Goal: Contribute content: Add original content to the website for others to see

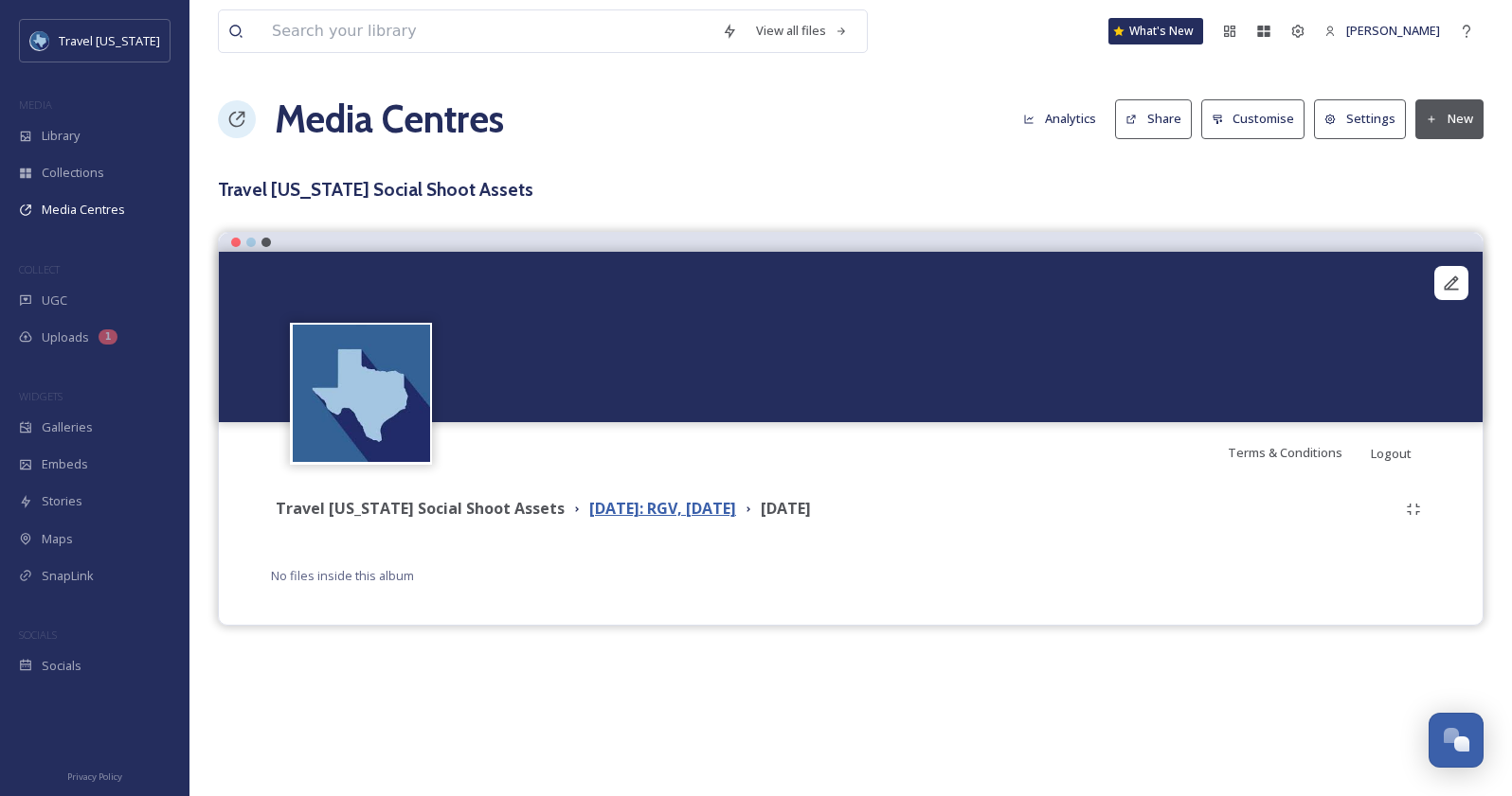
click at [636, 510] on strong "August 2025: RGV, Corpus Christi" at bounding box center [663, 508] width 147 height 21
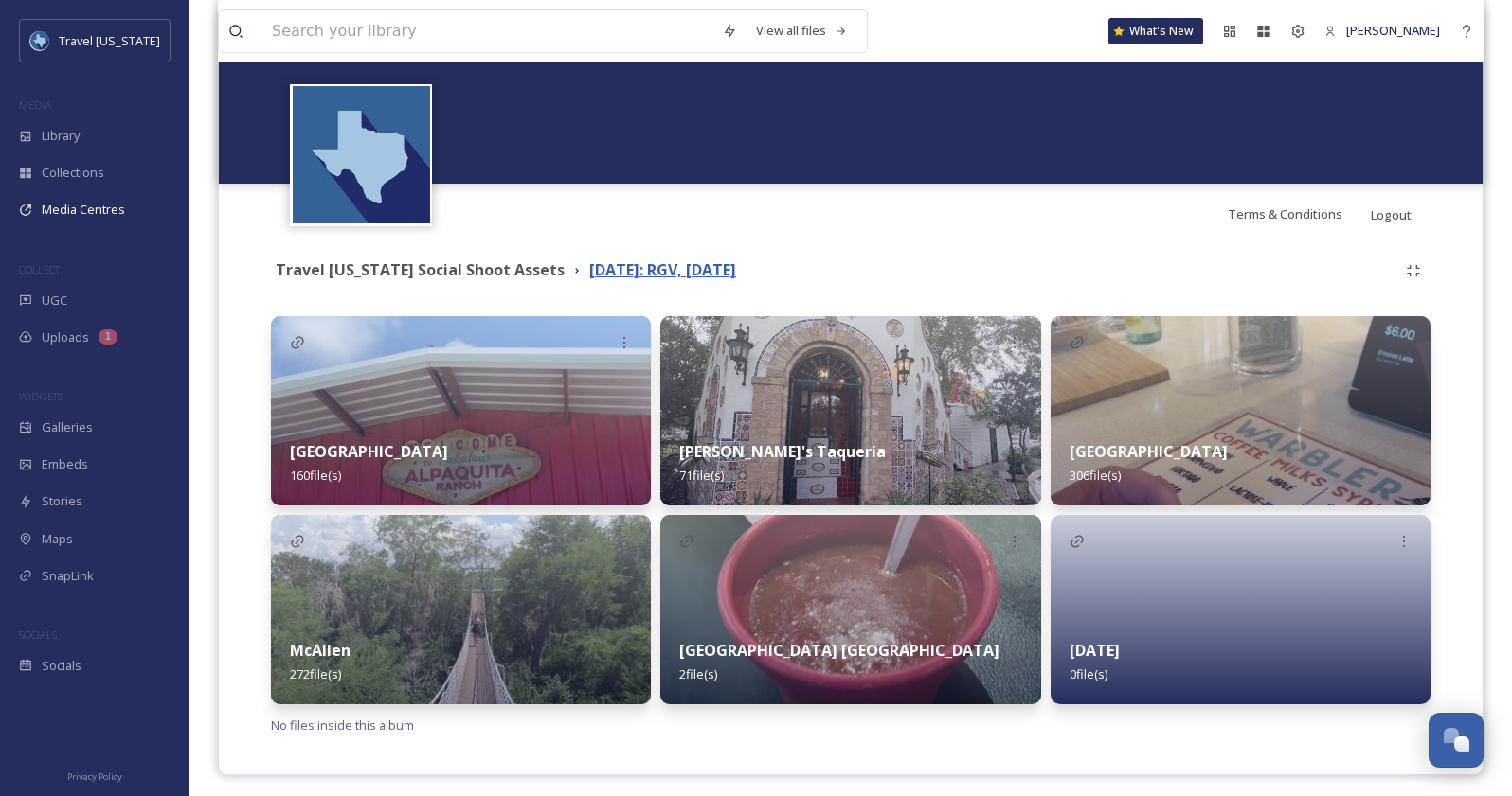
scroll to position [246, 0]
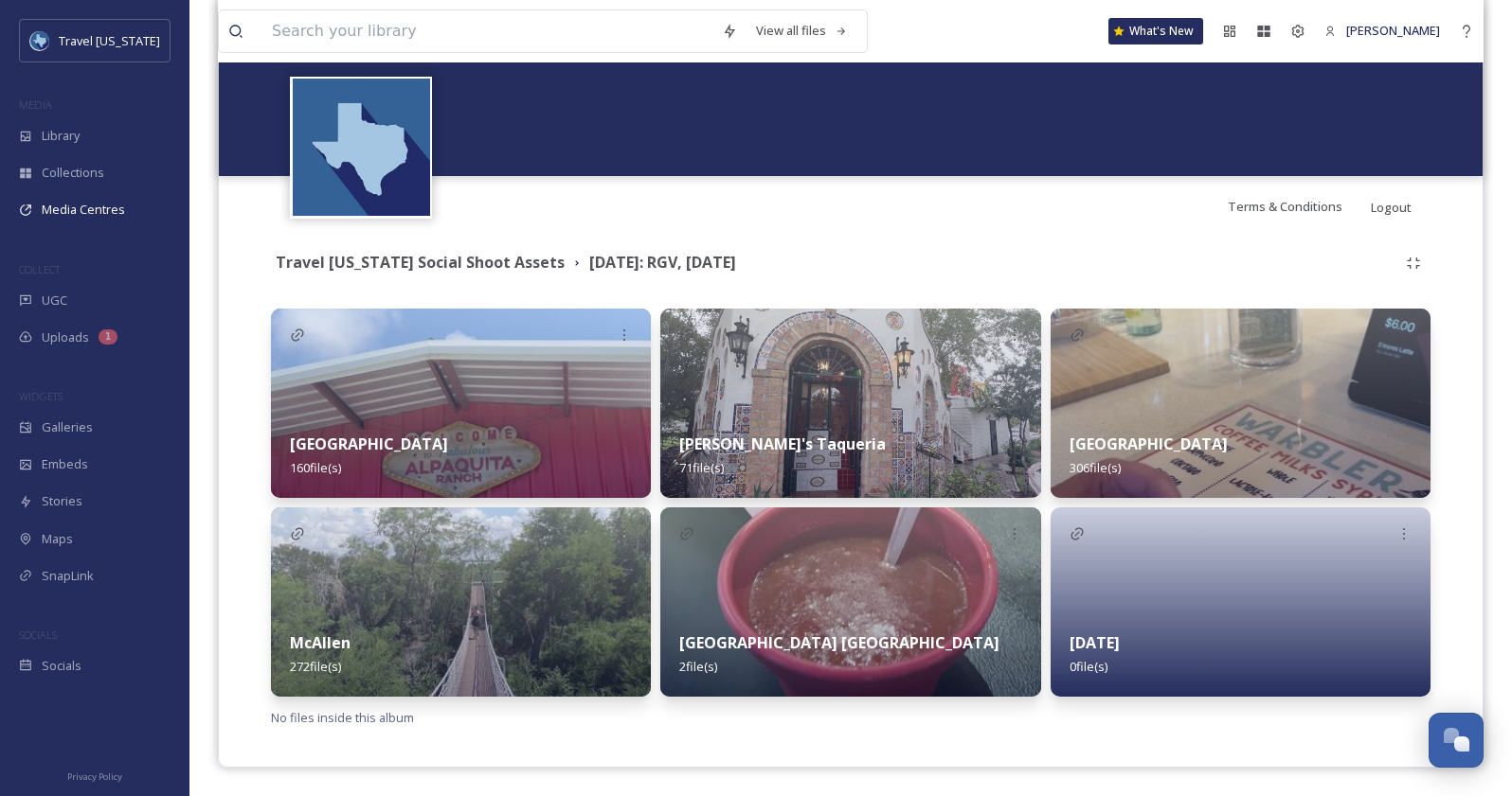
click at [1114, 639] on strong "Corpus Christi" at bounding box center [1094, 642] width 50 height 21
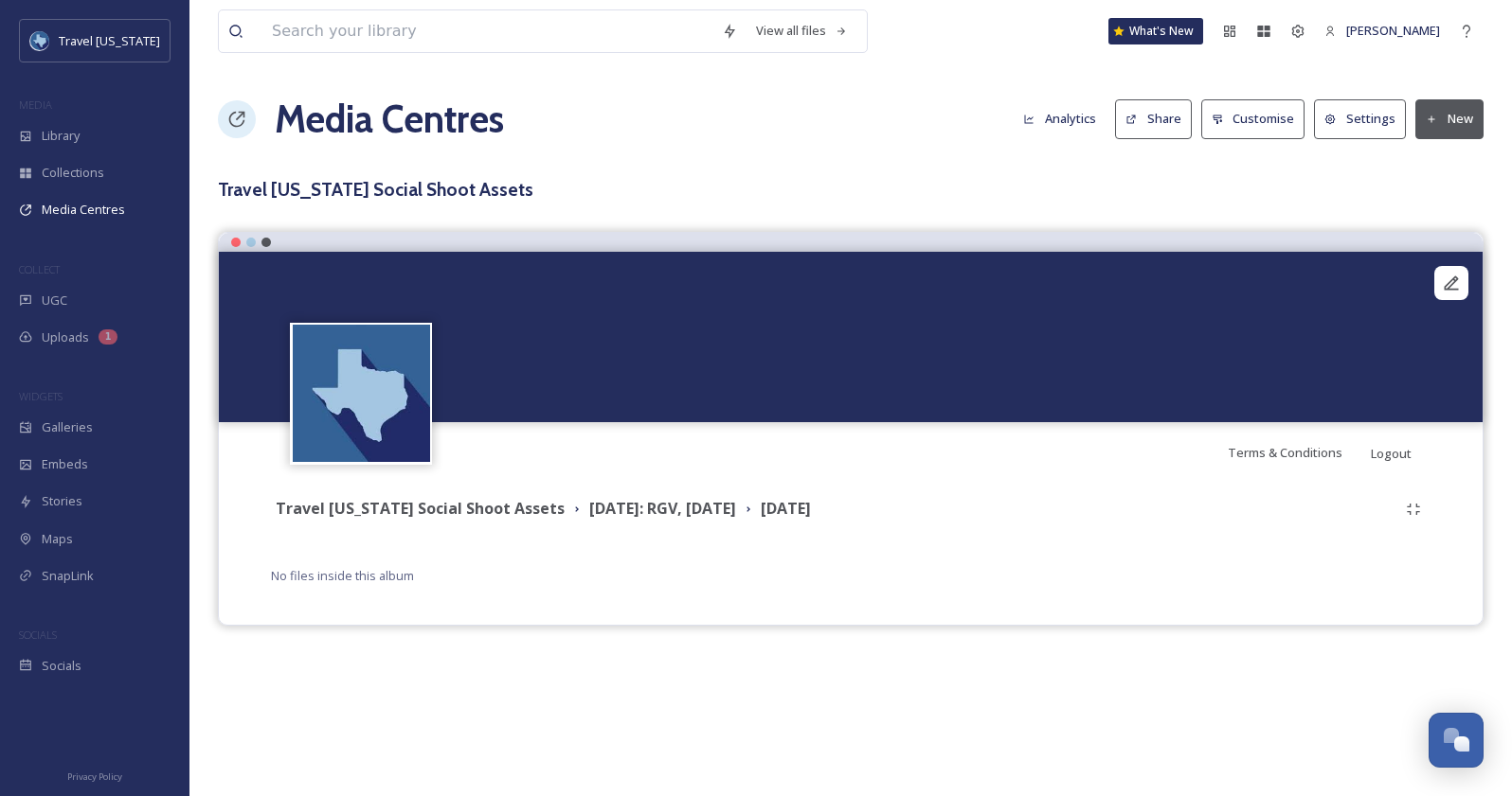
click at [1449, 113] on button "New" at bounding box center [1448, 118] width 69 height 39
click at [1434, 166] on span "Add Files" at bounding box center [1436, 163] width 51 height 18
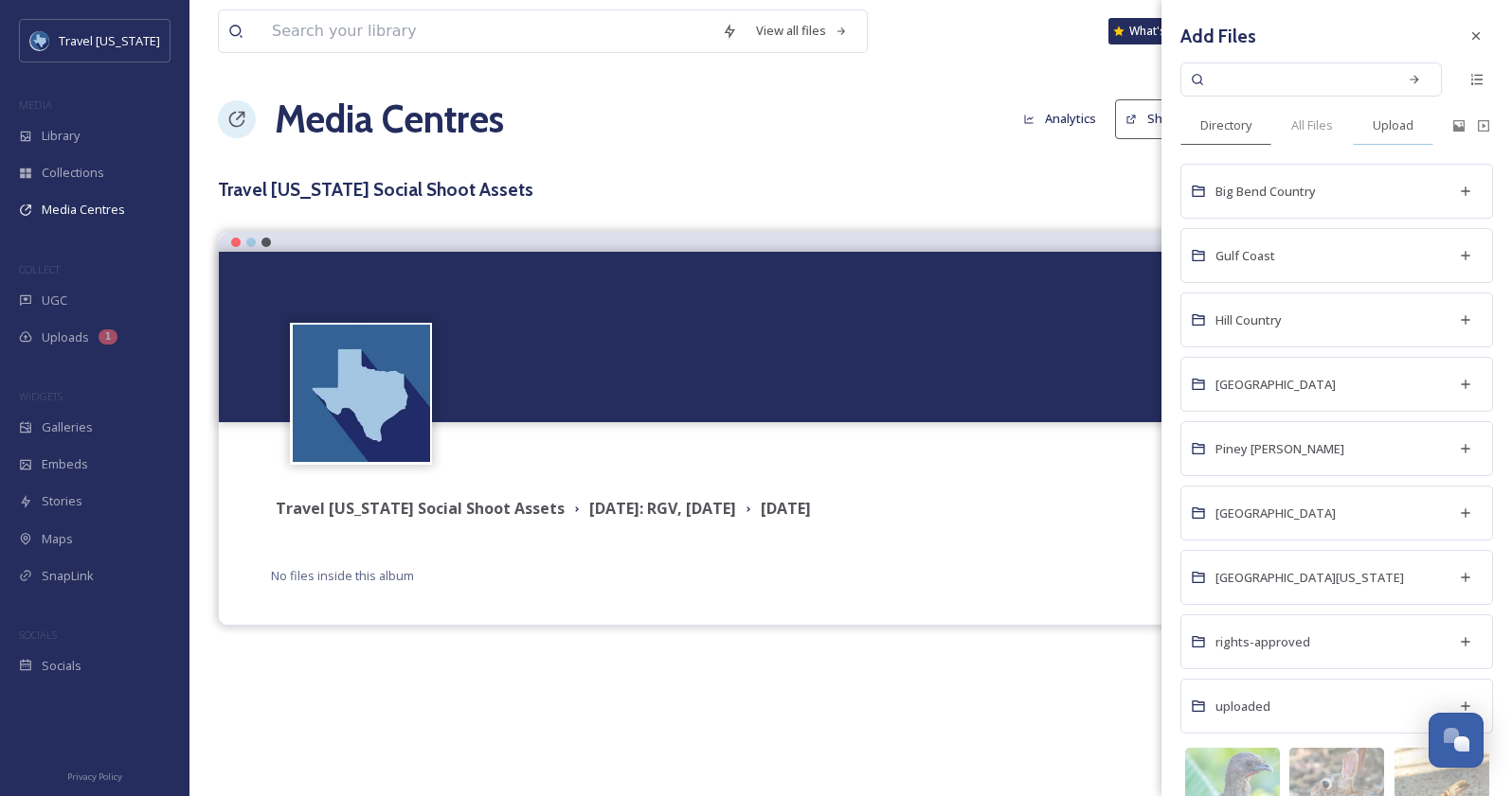
click at [1398, 128] on span "Upload" at bounding box center [1393, 125] width 41 height 18
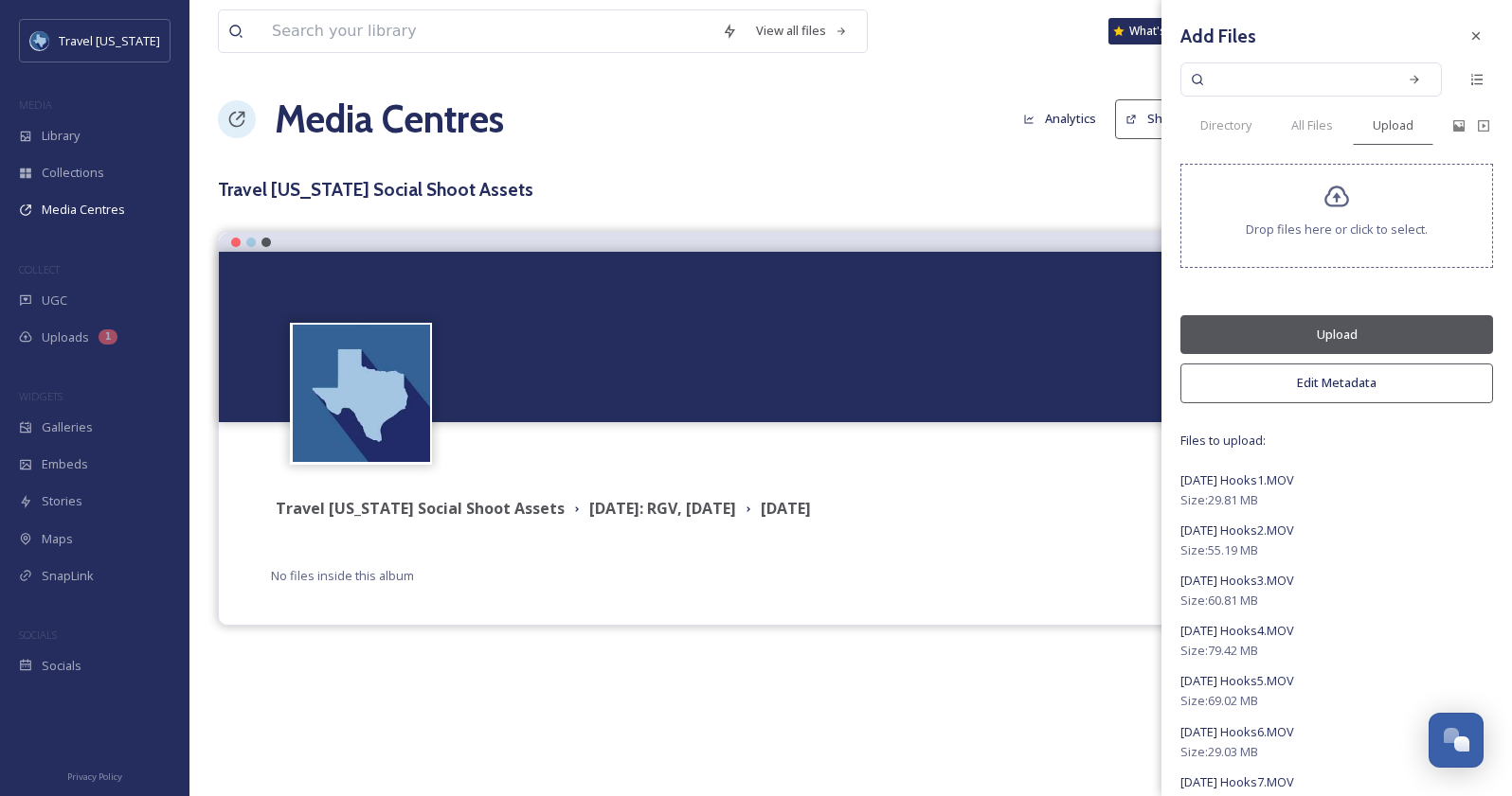
click at [1334, 337] on button "Upload" at bounding box center [1336, 334] width 312 height 39
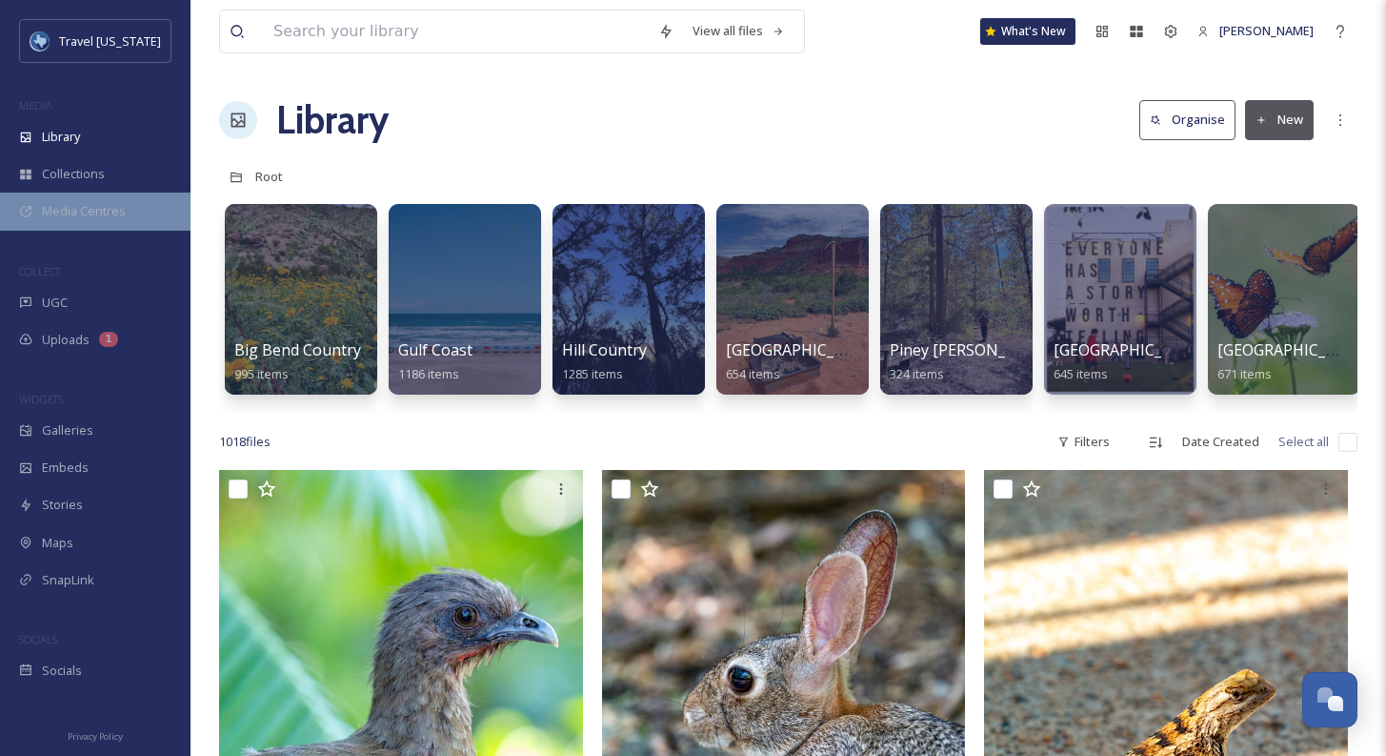
click at [88, 216] on span "Media Centres" at bounding box center [84, 211] width 84 height 18
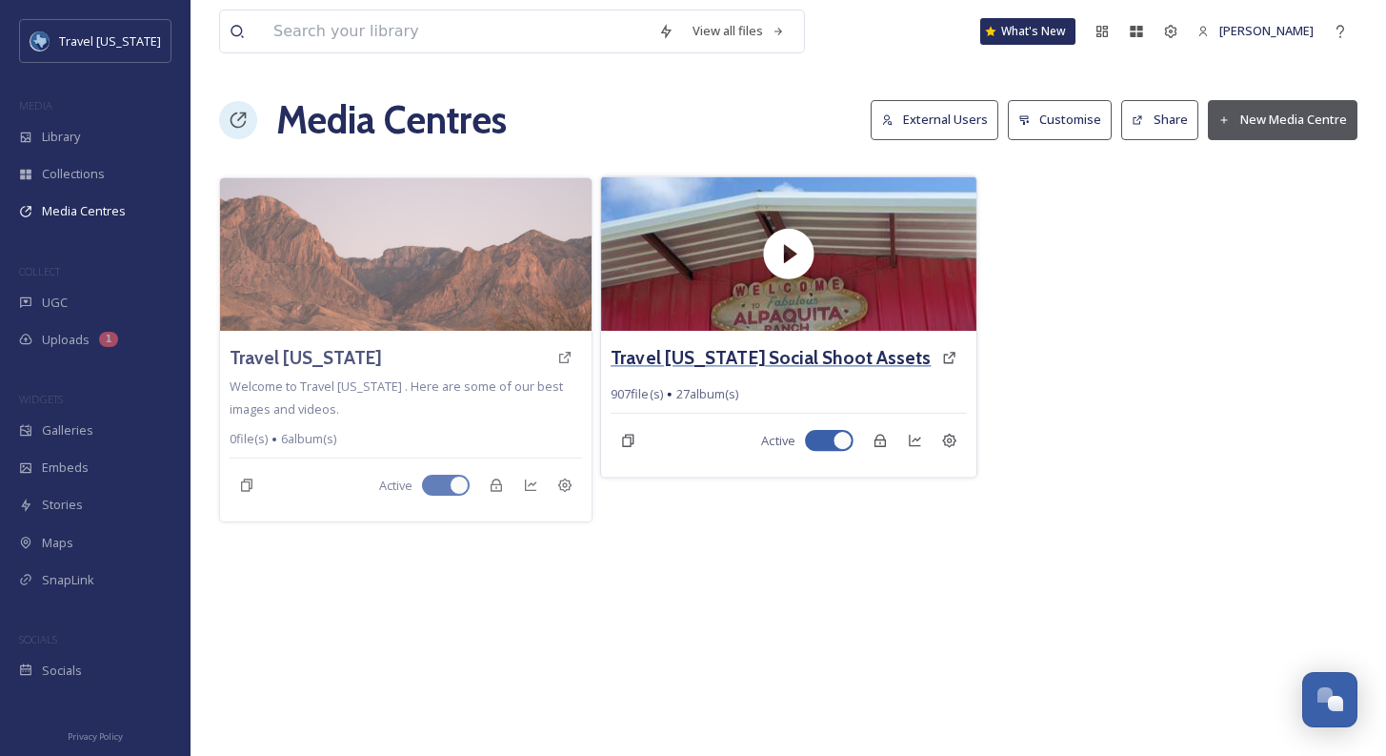
click at [651, 352] on h3 "Travel Texas Social Shoot Assets" at bounding box center [771, 358] width 320 height 28
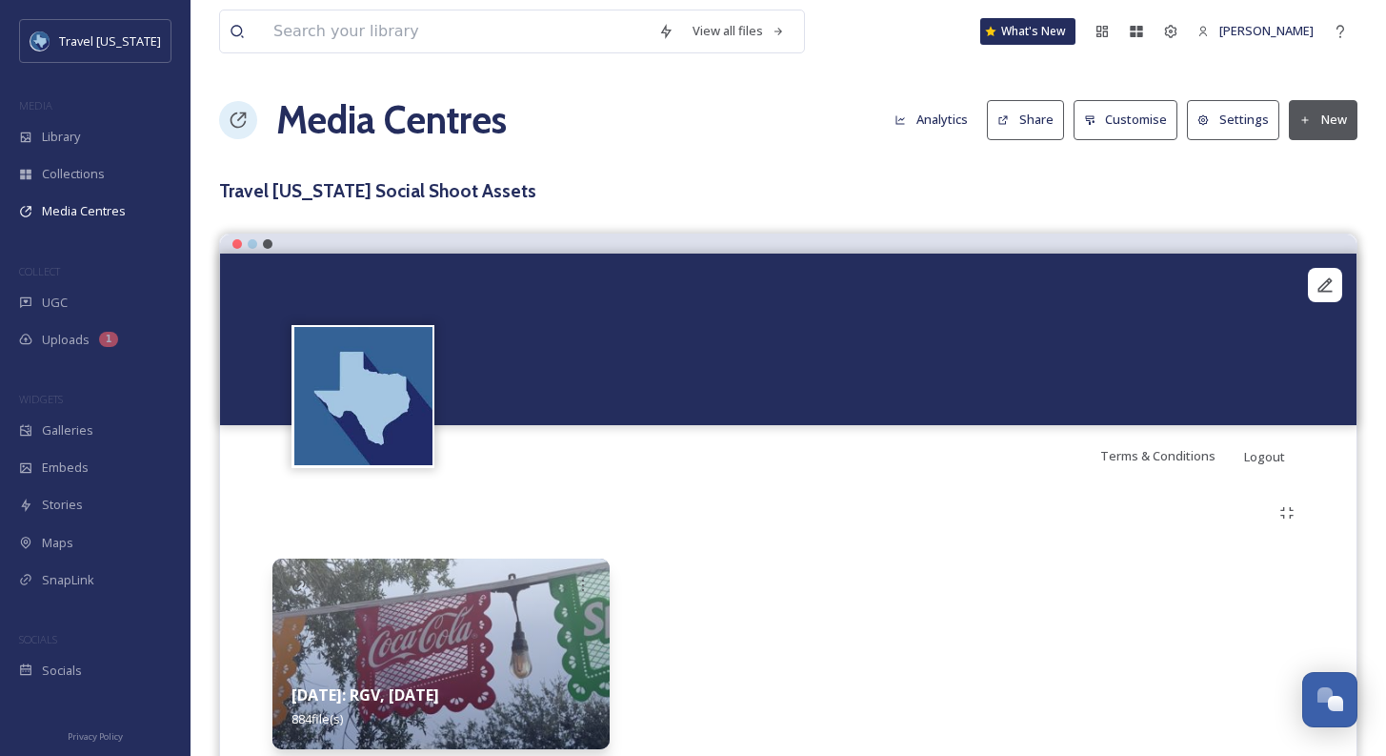
scroll to position [71, 0]
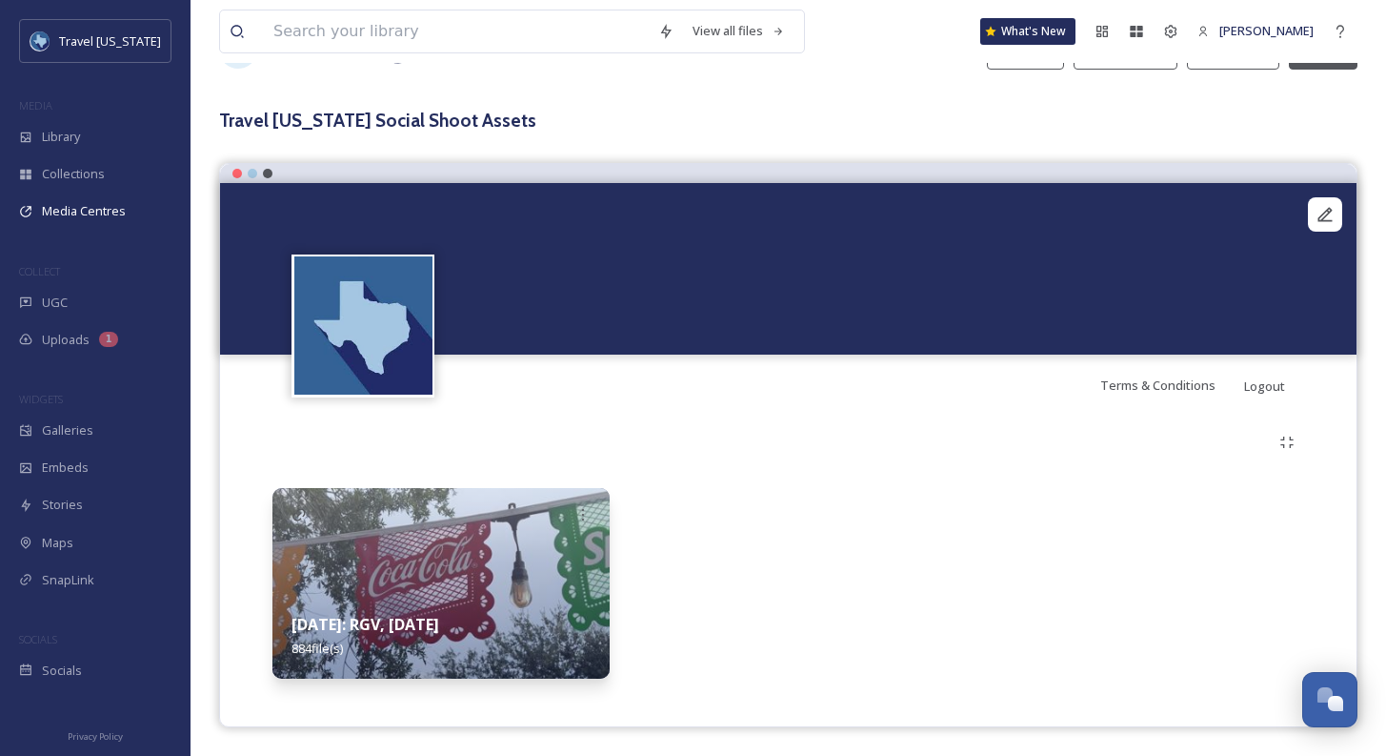
click at [439, 623] on strong "August 2025: RGV, Corpus Christi" at bounding box center [366, 624] width 148 height 21
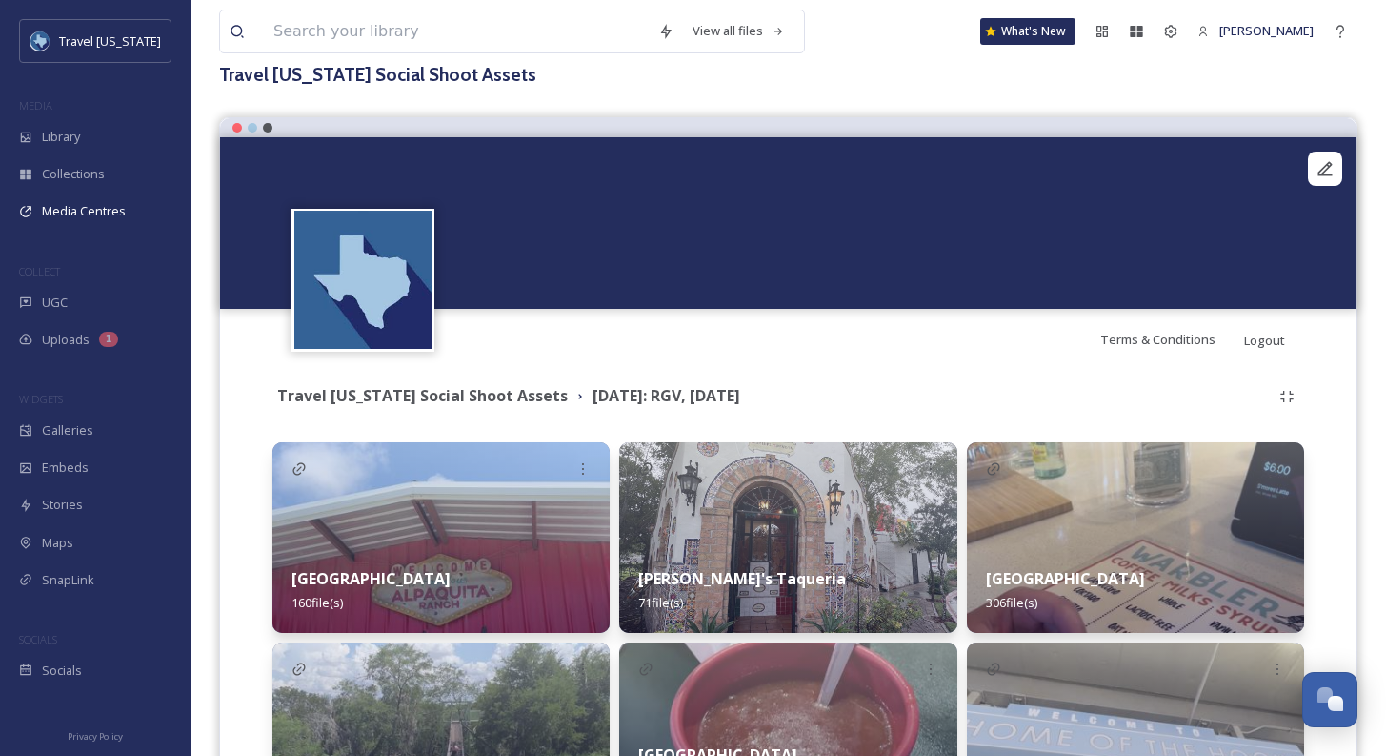
scroll to position [293, 0]
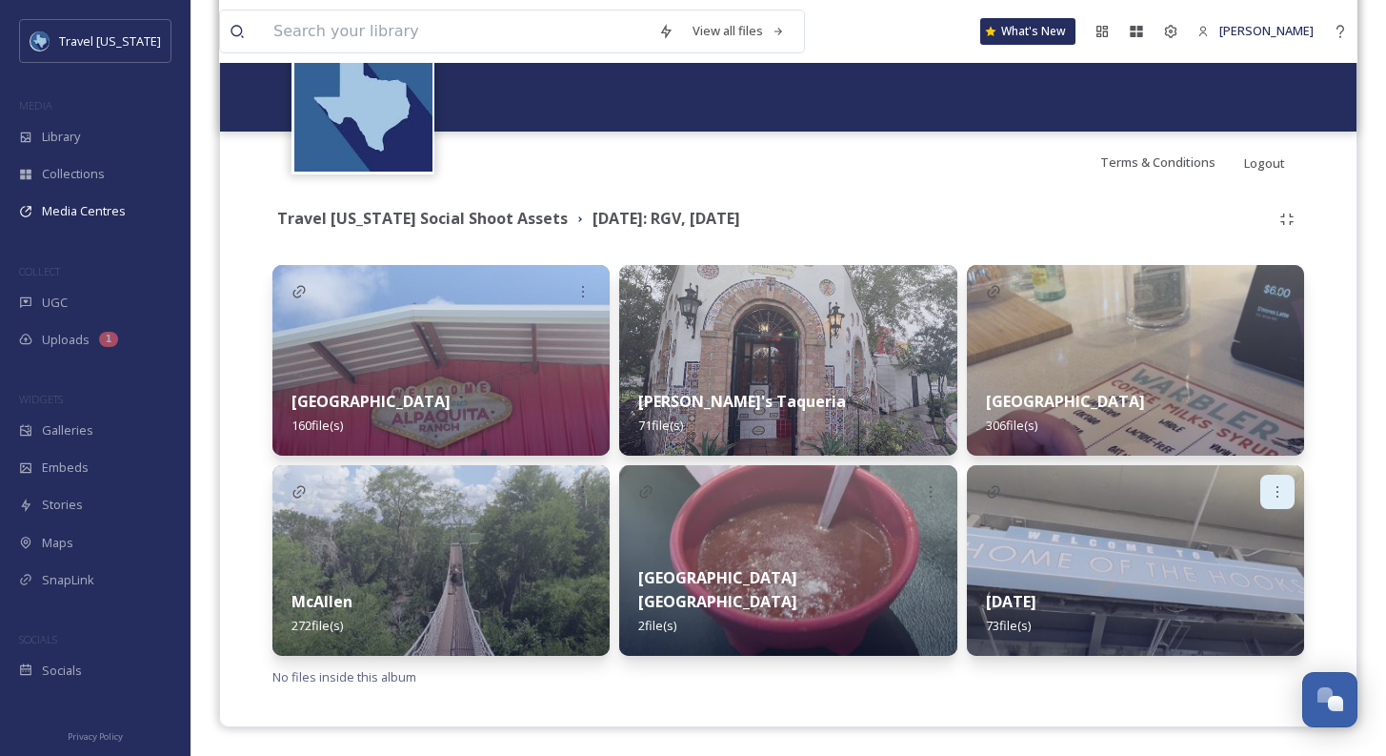
click at [1276, 494] on icon at bounding box center [1277, 491] width 15 height 15
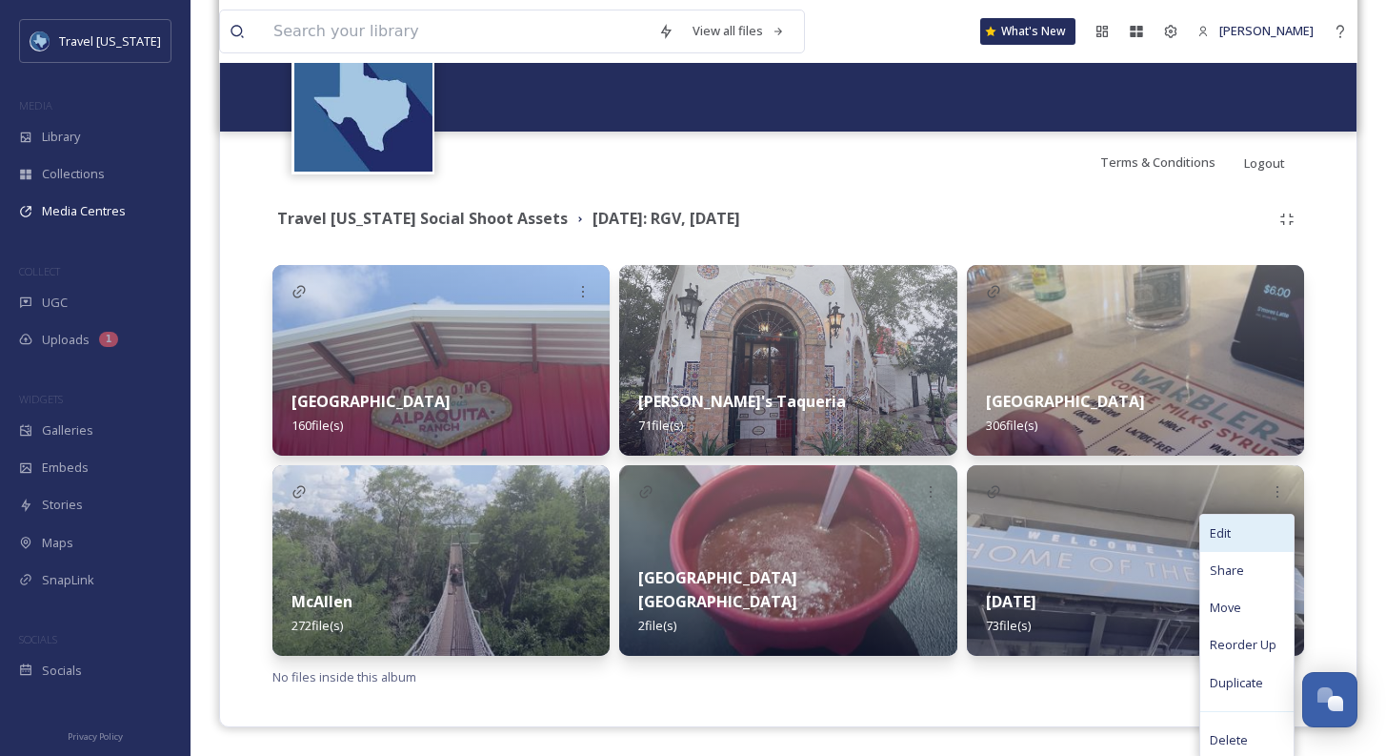
click at [1258, 540] on div "Edit" at bounding box center [1246, 532] width 93 height 37
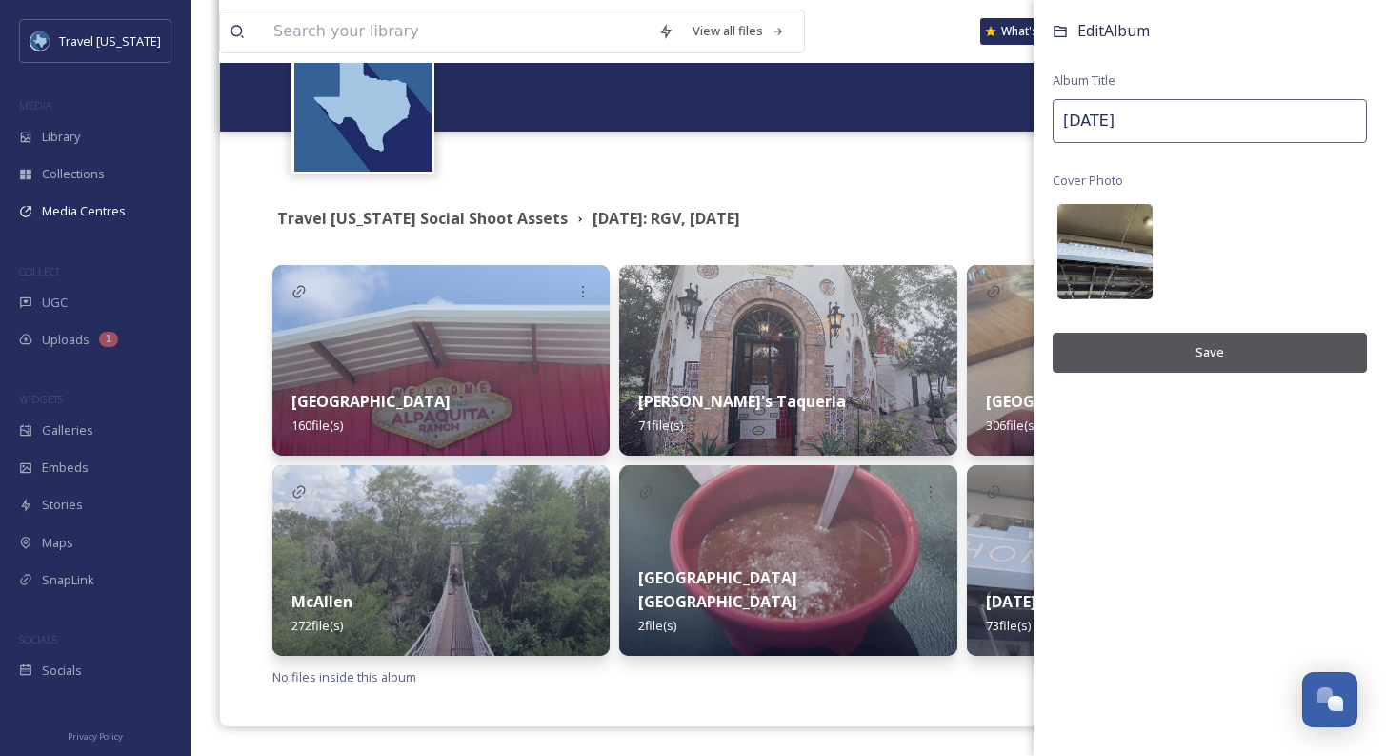
click at [1112, 247] on img at bounding box center [1105, 251] width 95 height 95
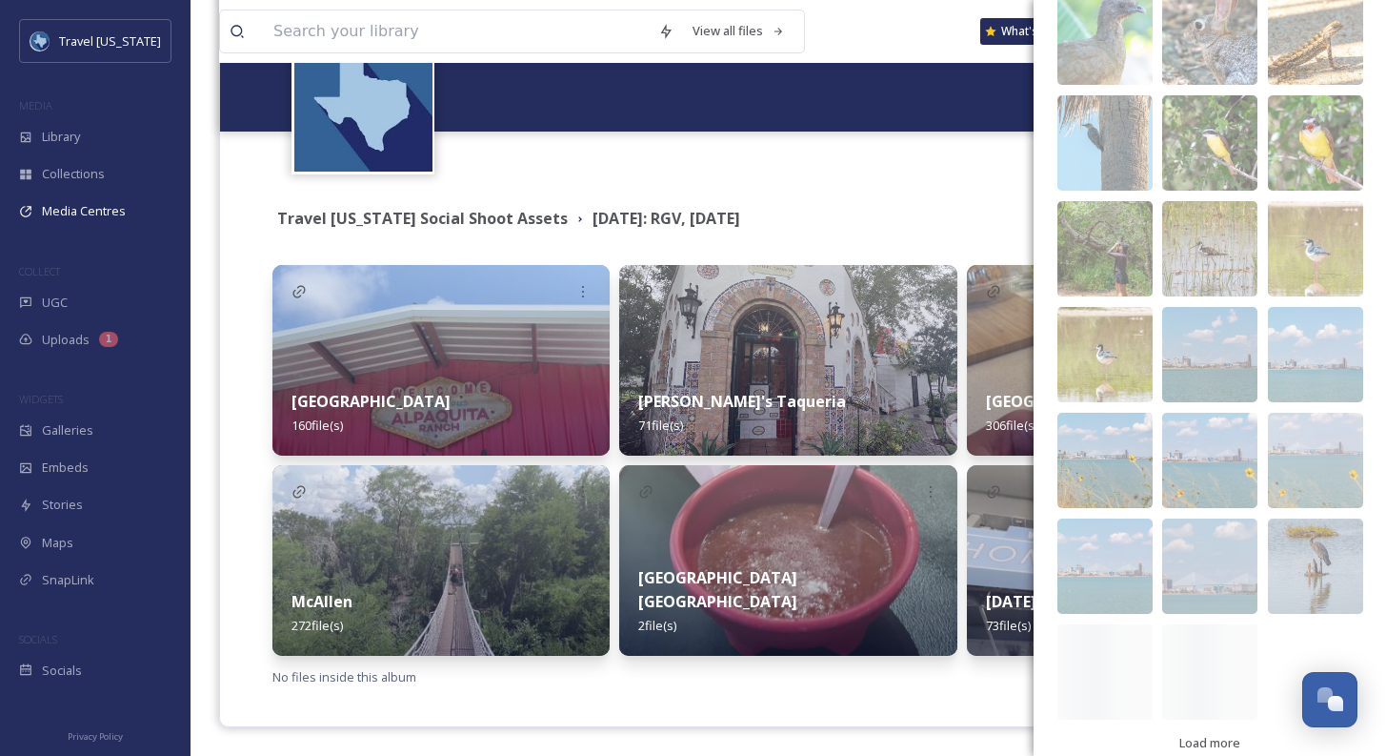
scroll to position [644, 0]
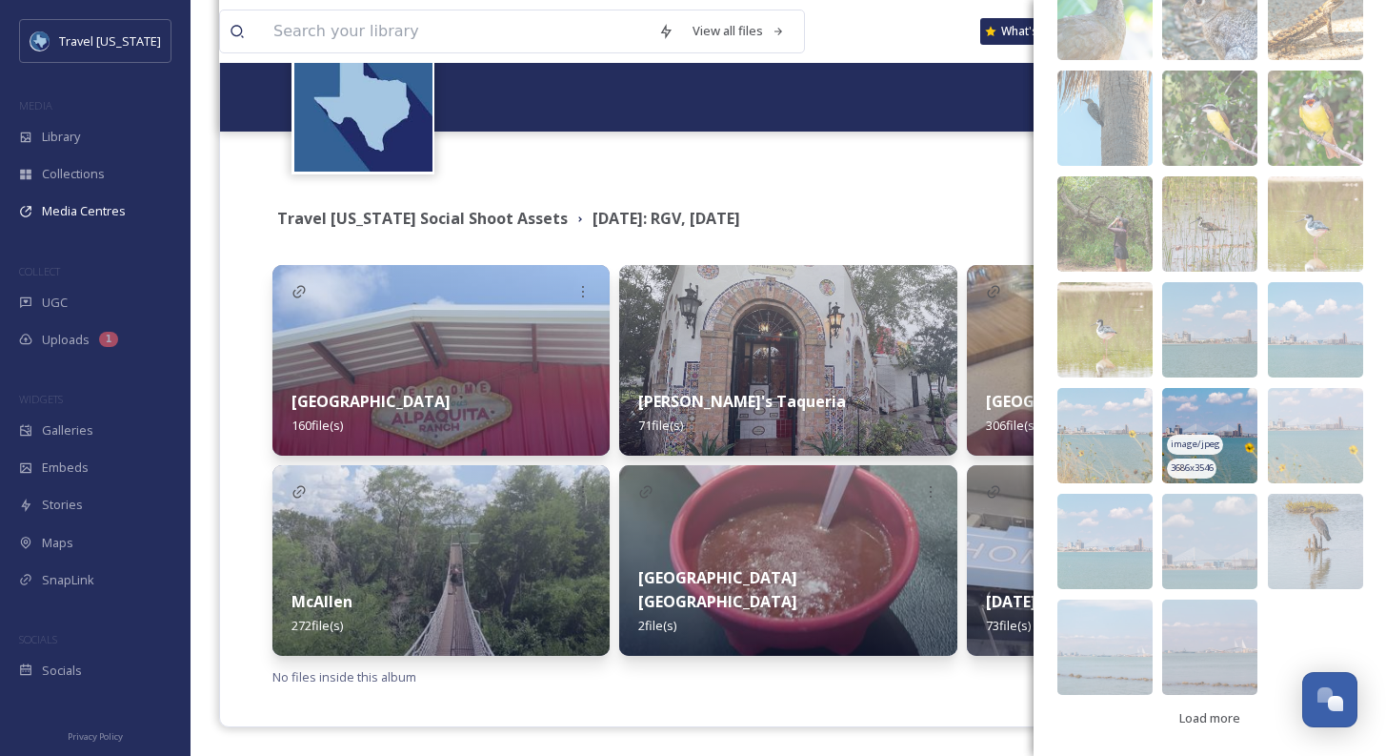
click at [1220, 413] on img at bounding box center [1209, 435] width 95 height 95
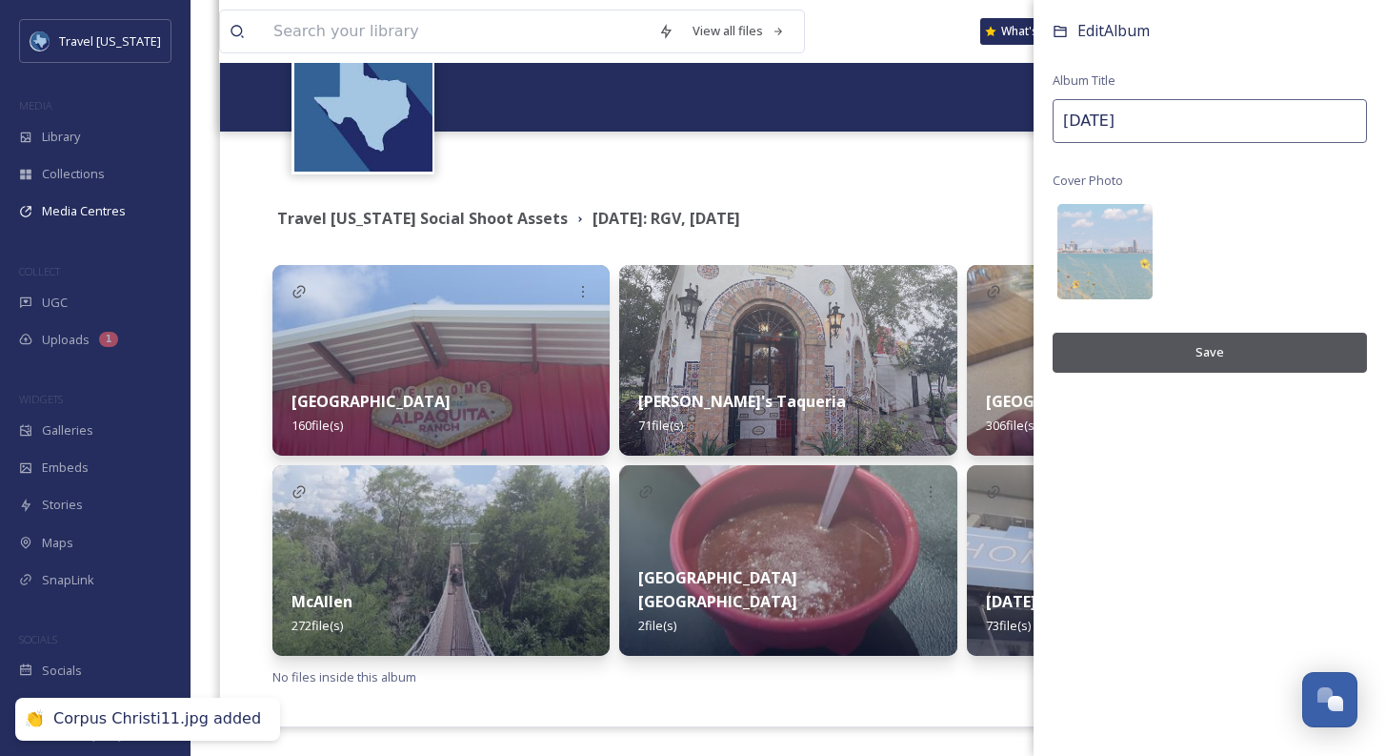
click at [1217, 367] on button "Save" at bounding box center [1210, 352] width 314 height 39
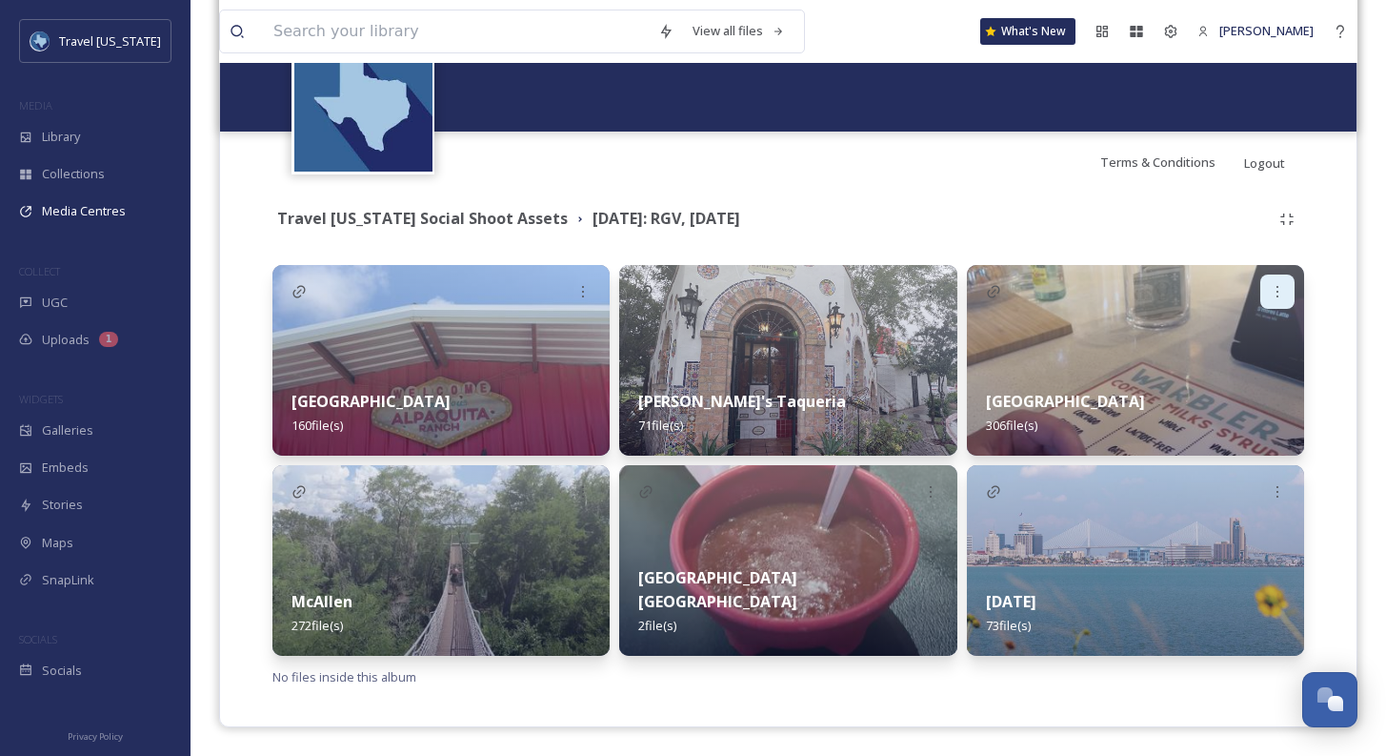
click at [1272, 292] on icon at bounding box center [1277, 291] width 15 height 15
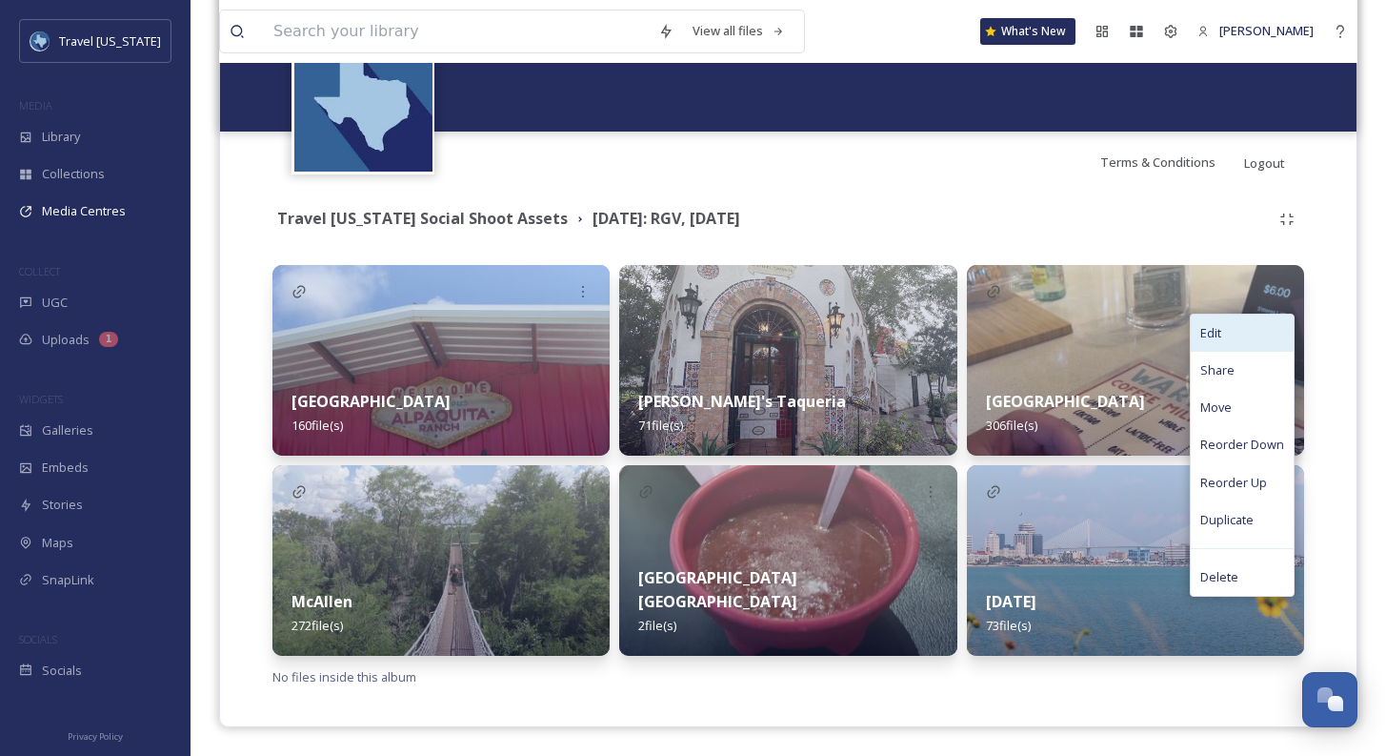
click at [1226, 337] on div "Edit" at bounding box center [1242, 332] width 103 height 37
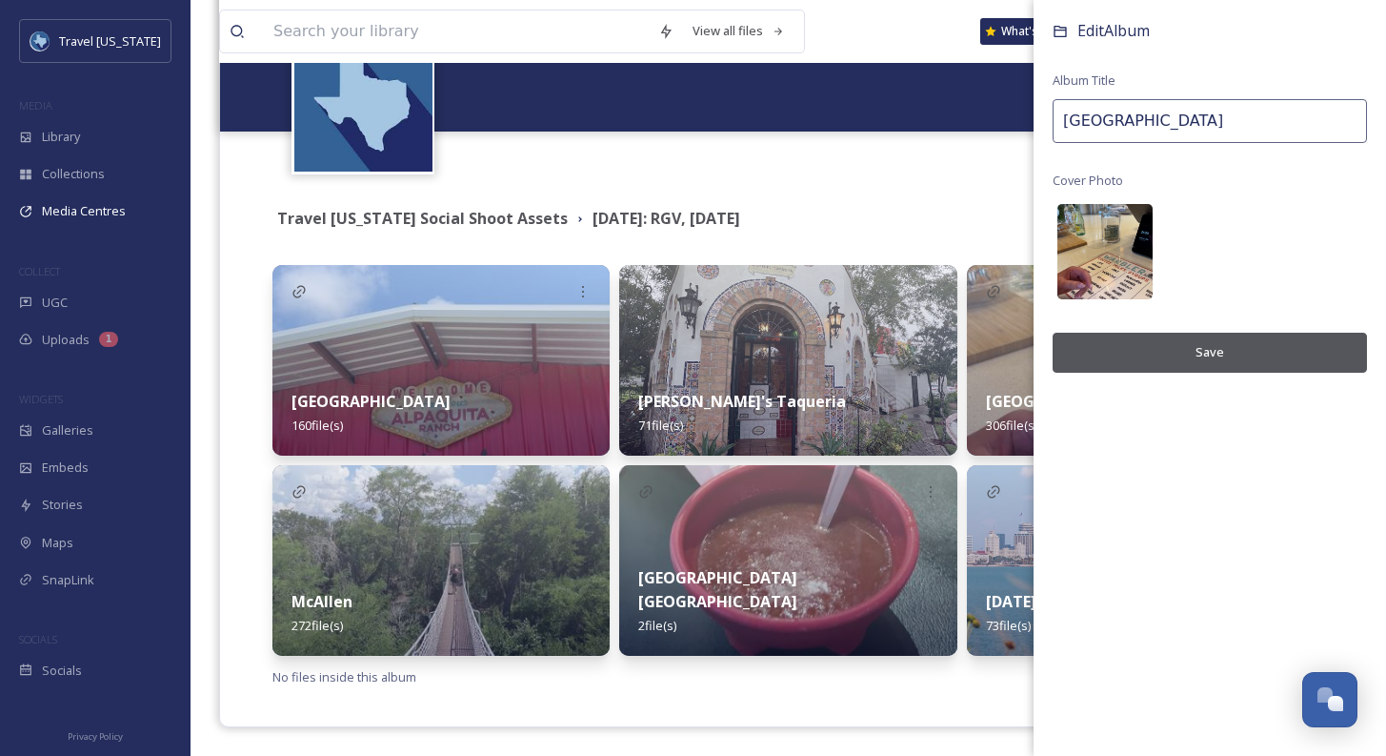
click at [1101, 272] on img at bounding box center [1105, 251] width 95 height 95
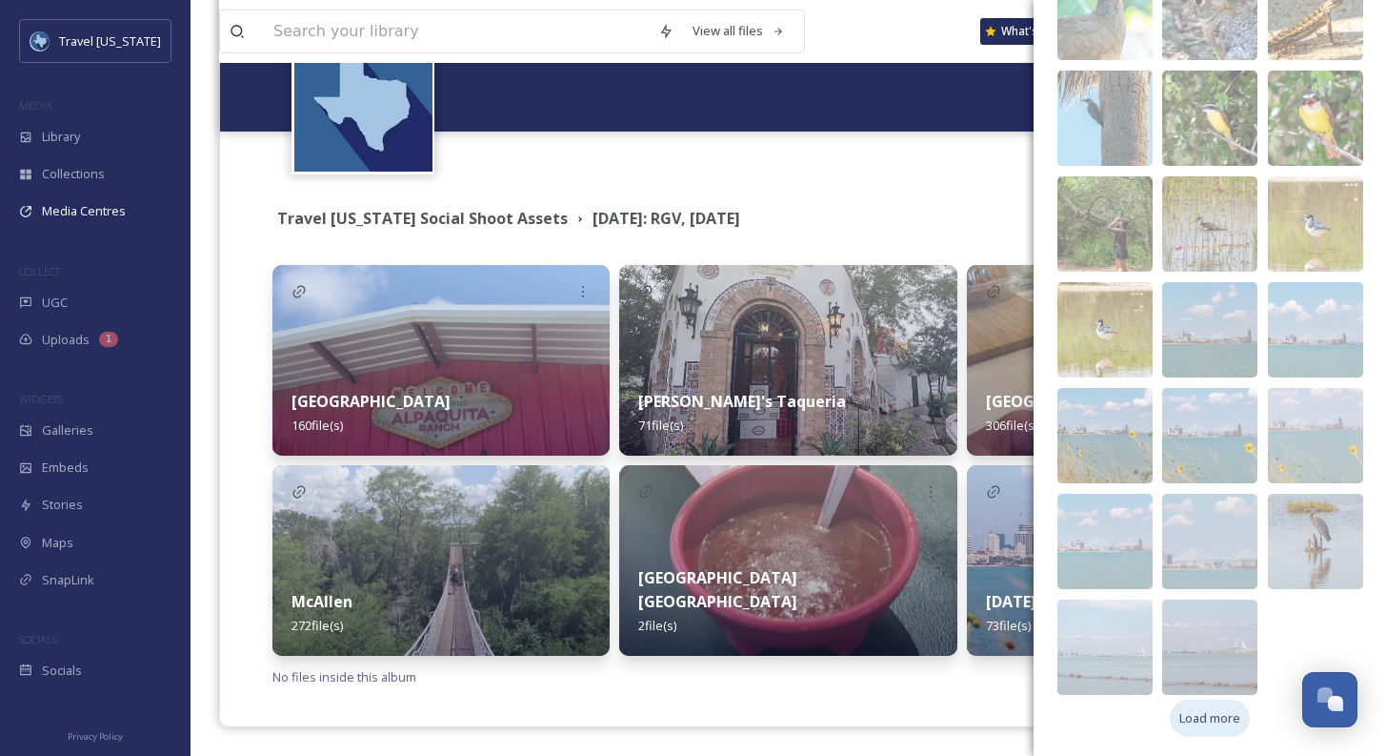
click at [1213, 720] on span "Load more" at bounding box center [1210, 718] width 61 height 18
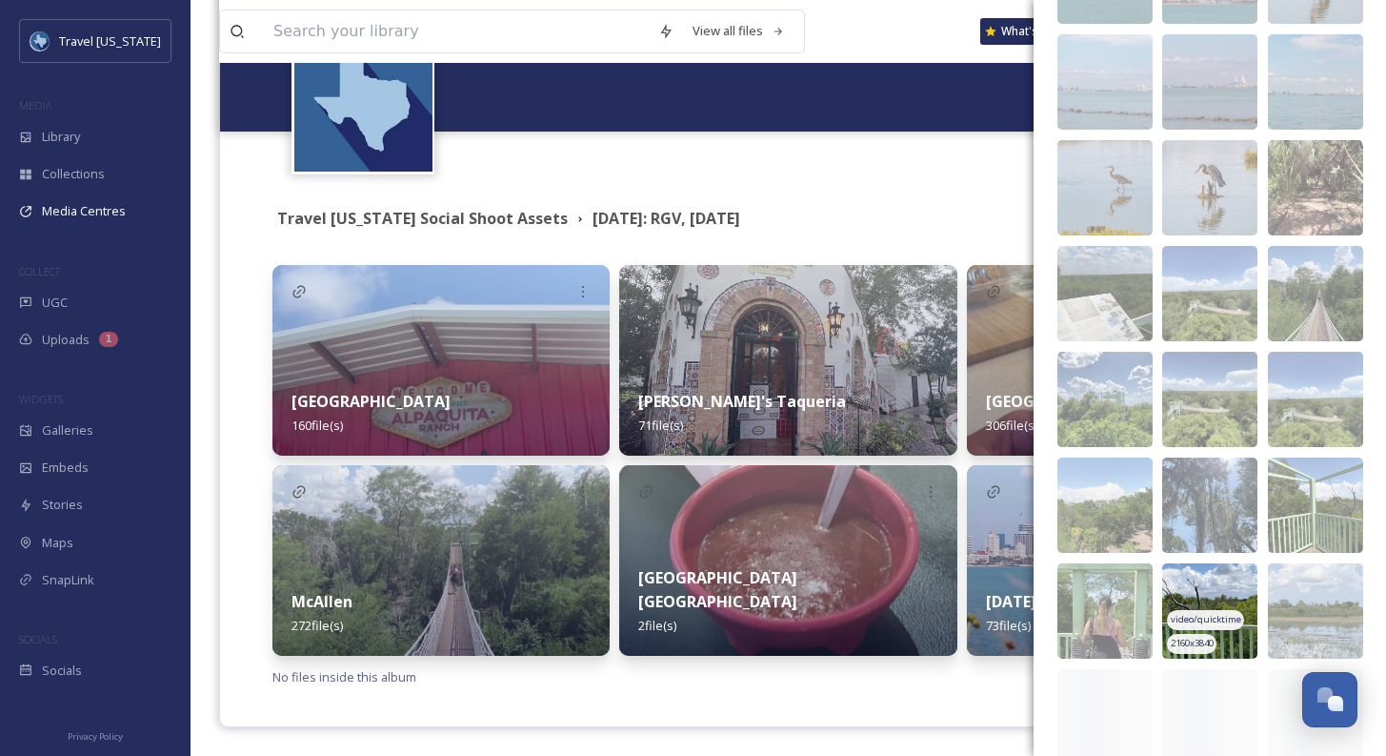
scroll to position [1384, 0]
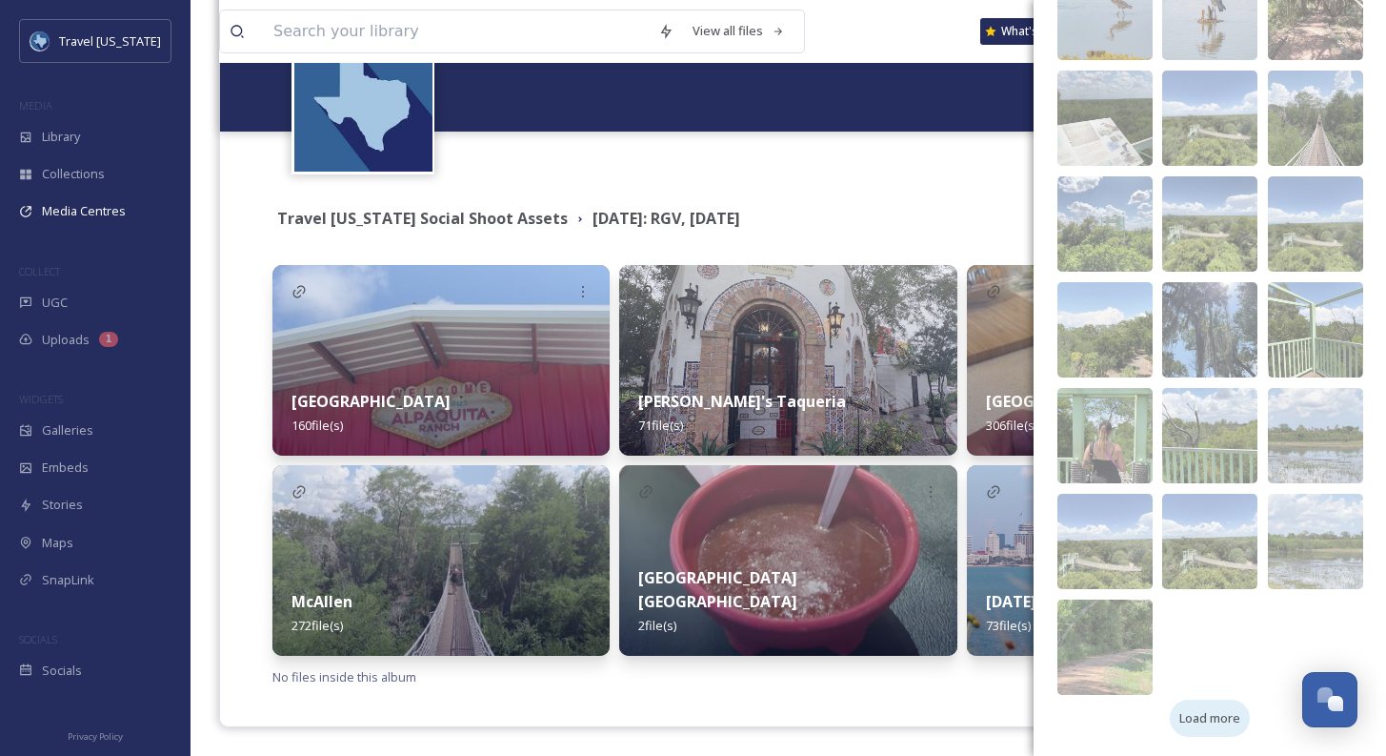
click at [1210, 716] on span "Load more" at bounding box center [1210, 718] width 61 height 18
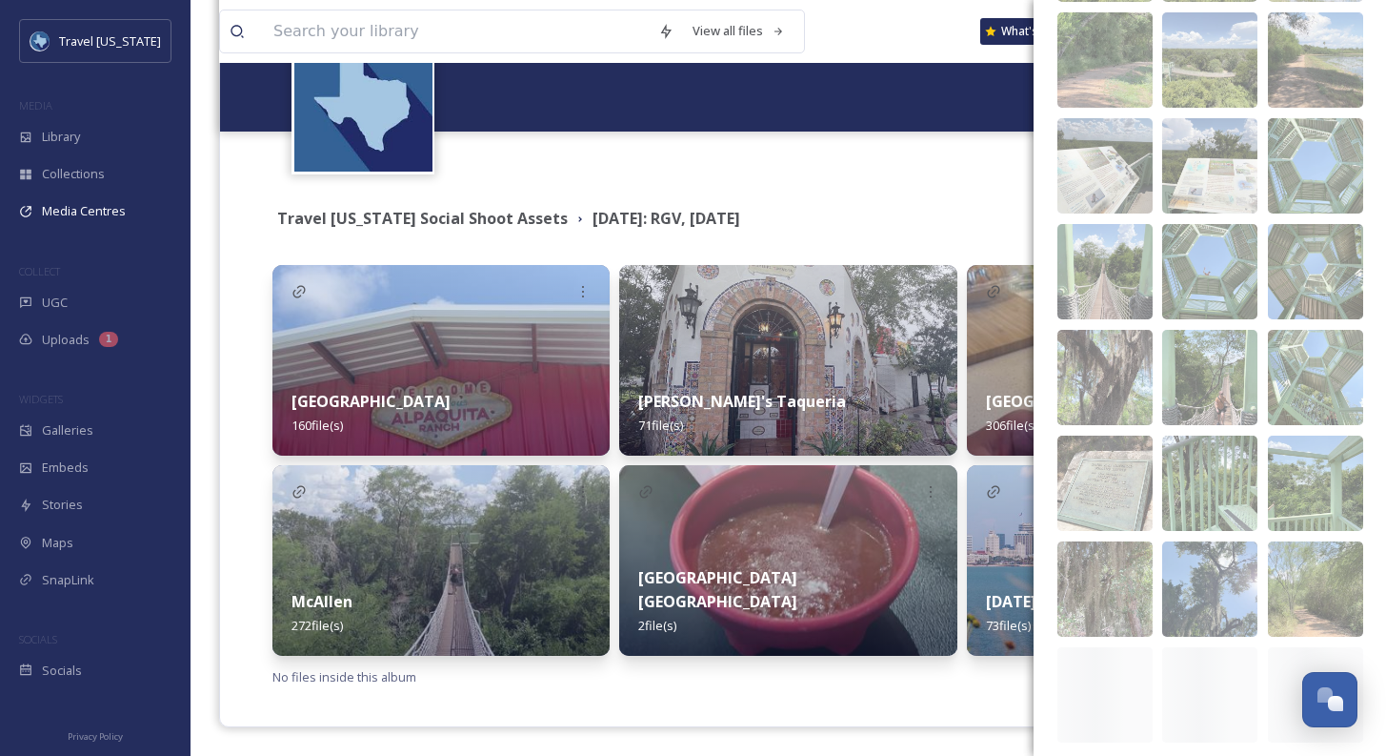
scroll to position [2019, 0]
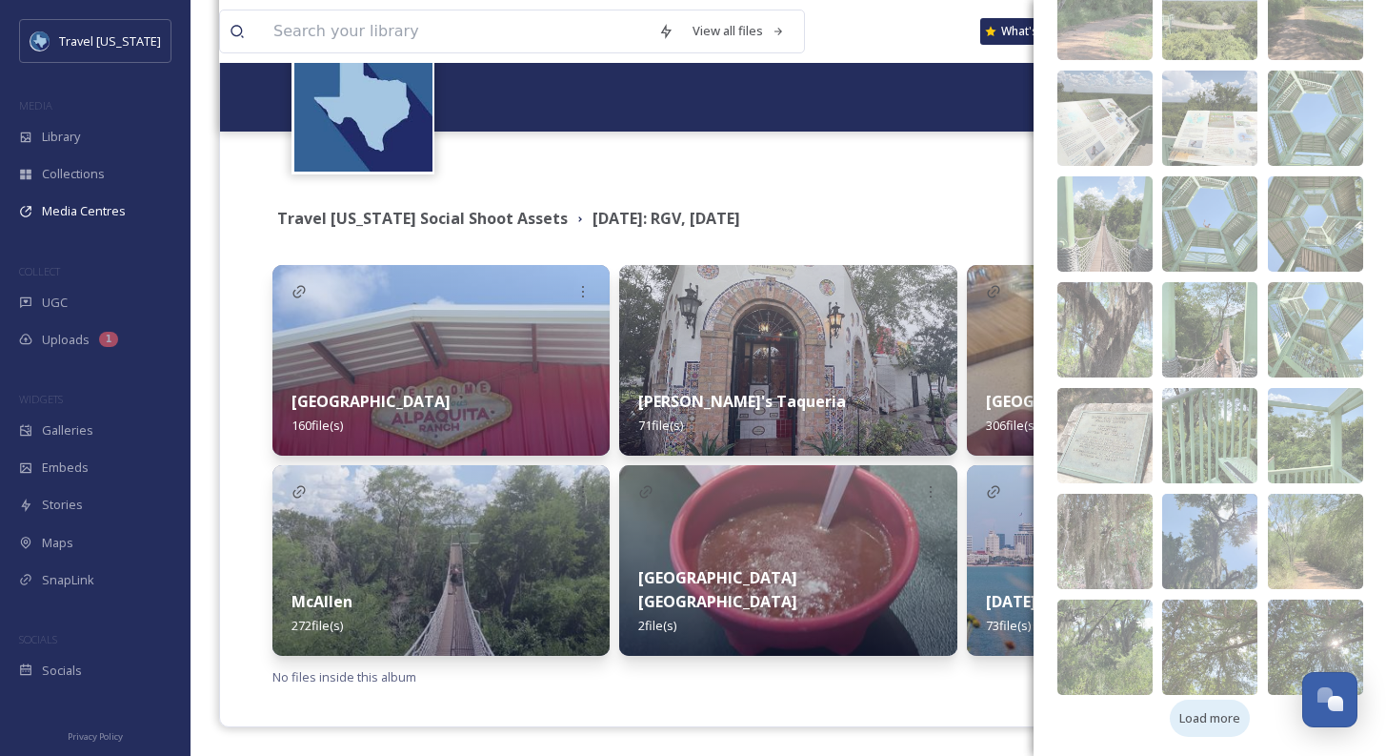
click at [1208, 716] on span "Load more" at bounding box center [1210, 718] width 61 height 18
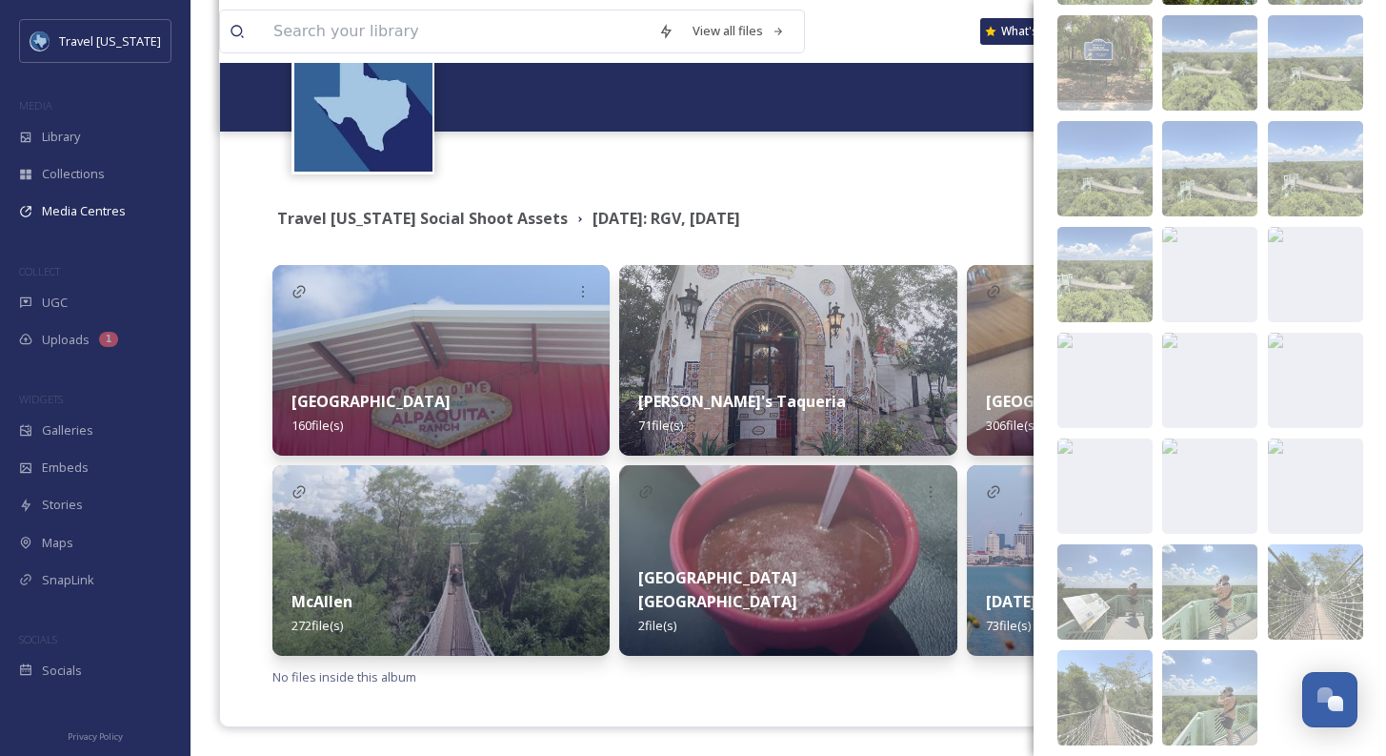
scroll to position [2759, 0]
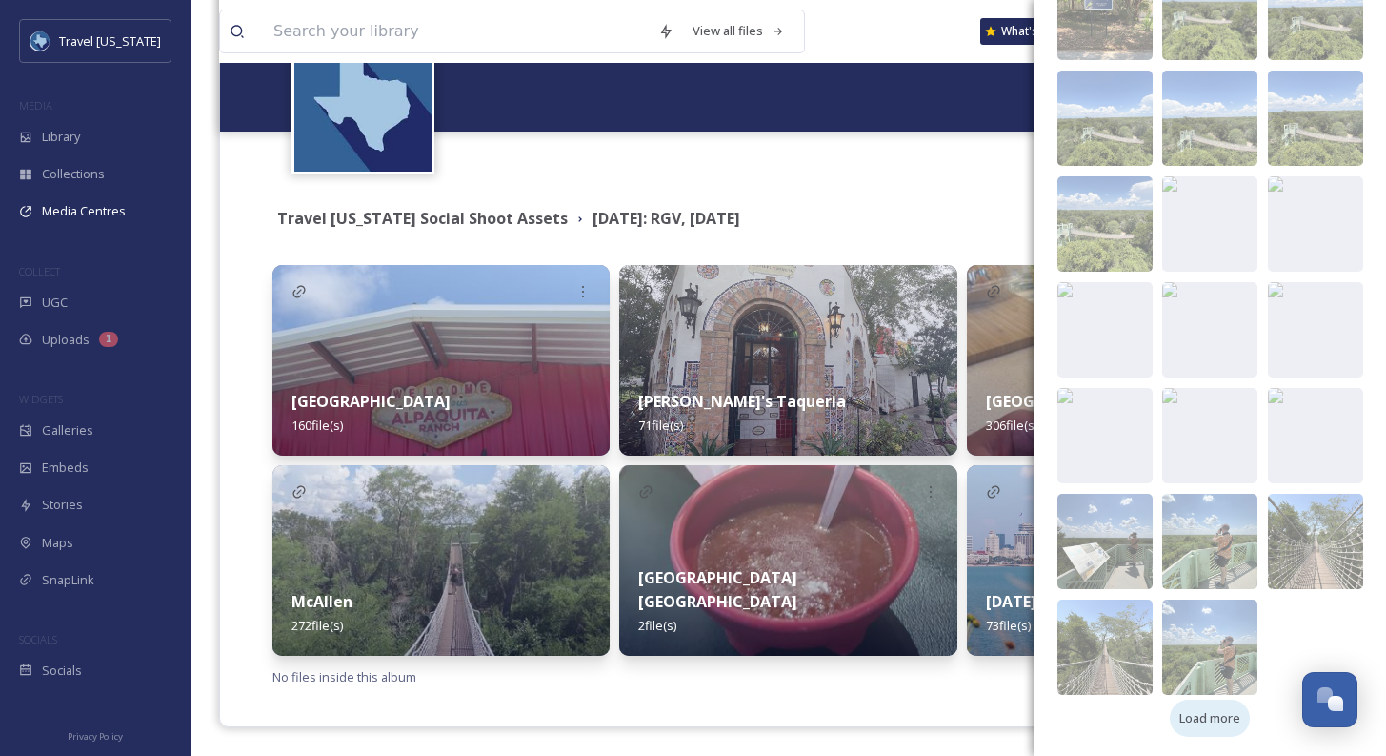
click at [1198, 723] on span "Load more" at bounding box center [1210, 718] width 61 height 18
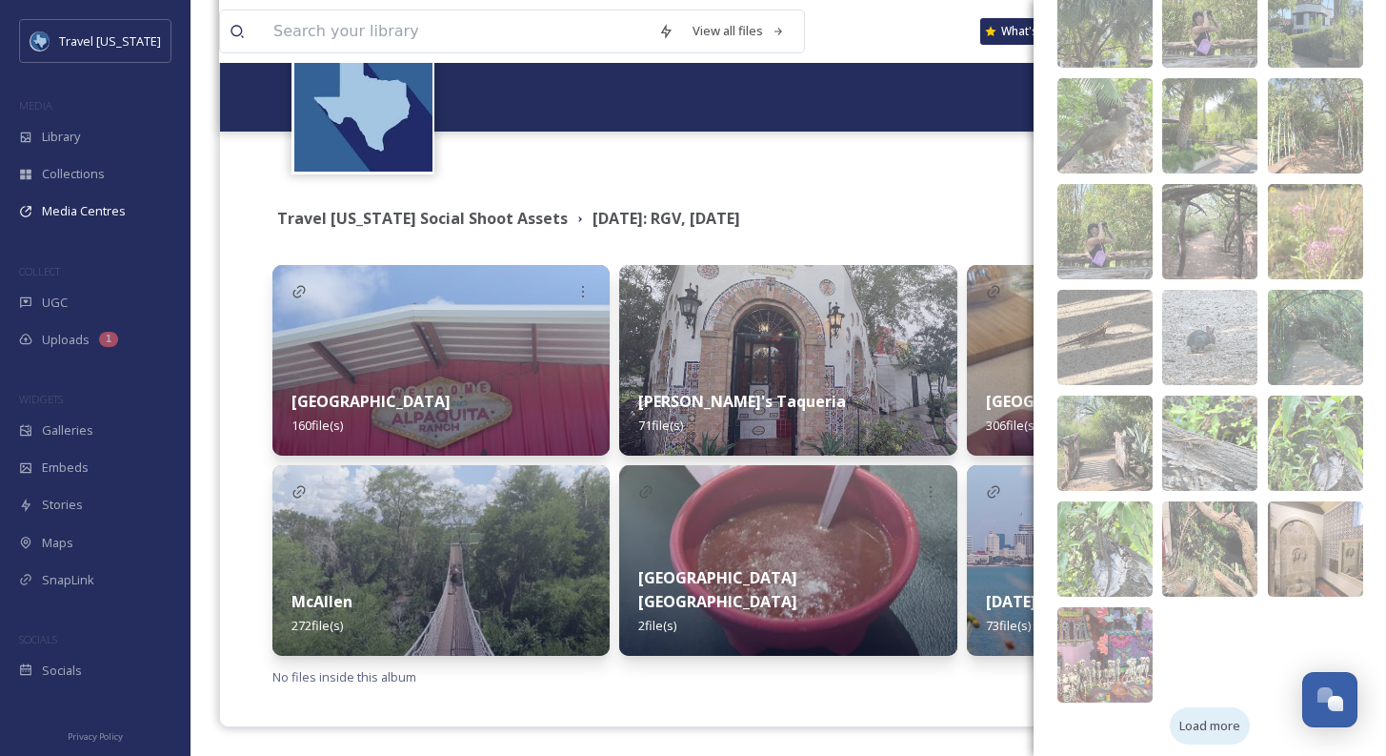
scroll to position [3499, 0]
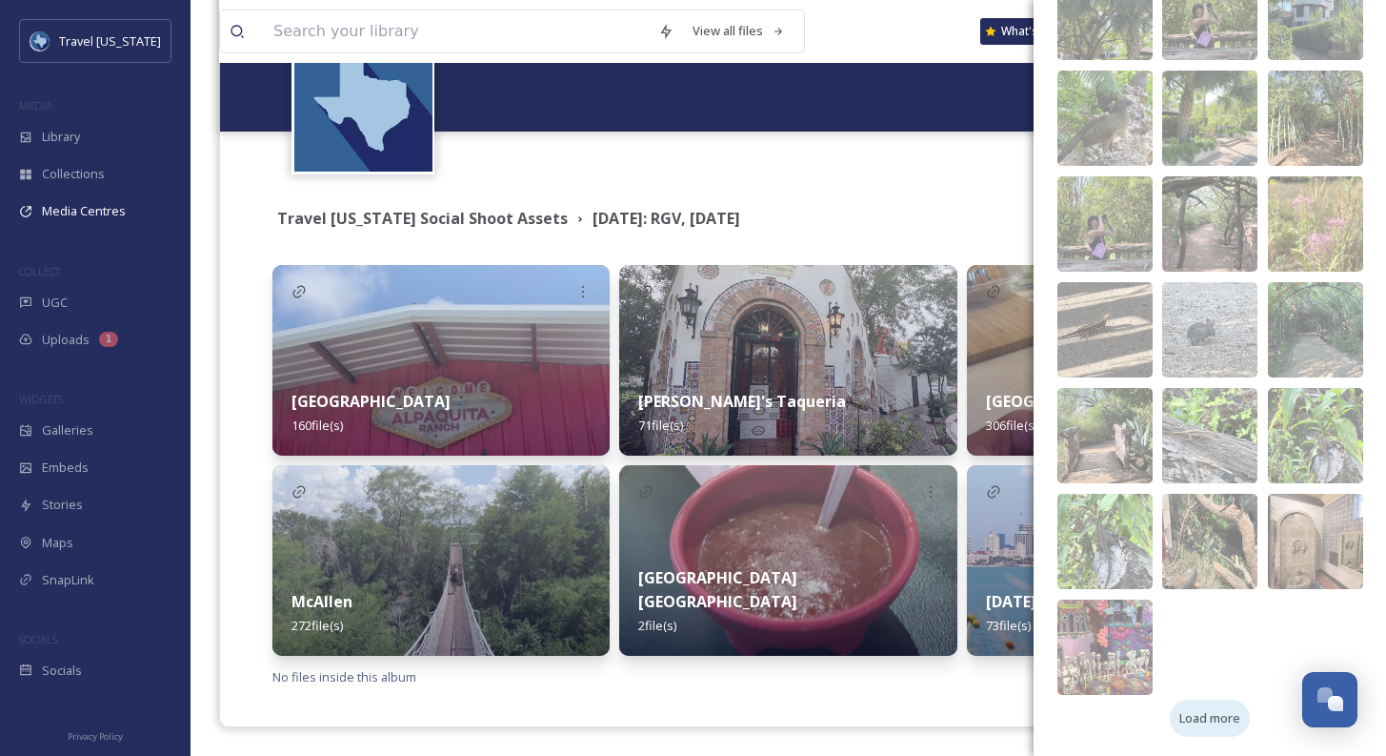
click at [1206, 716] on span "Load more" at bounding box center [1210, 718] width 61 height 18
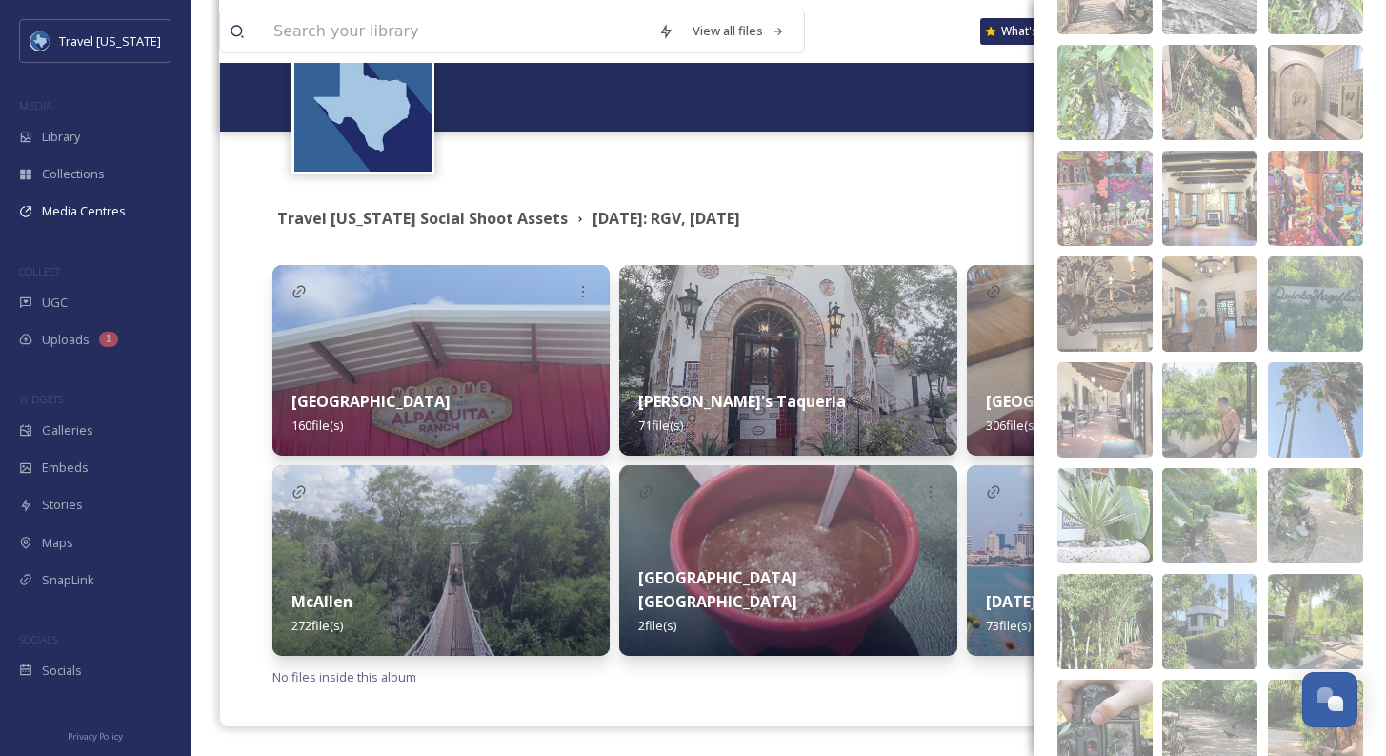
scroll to position [4134, 0]
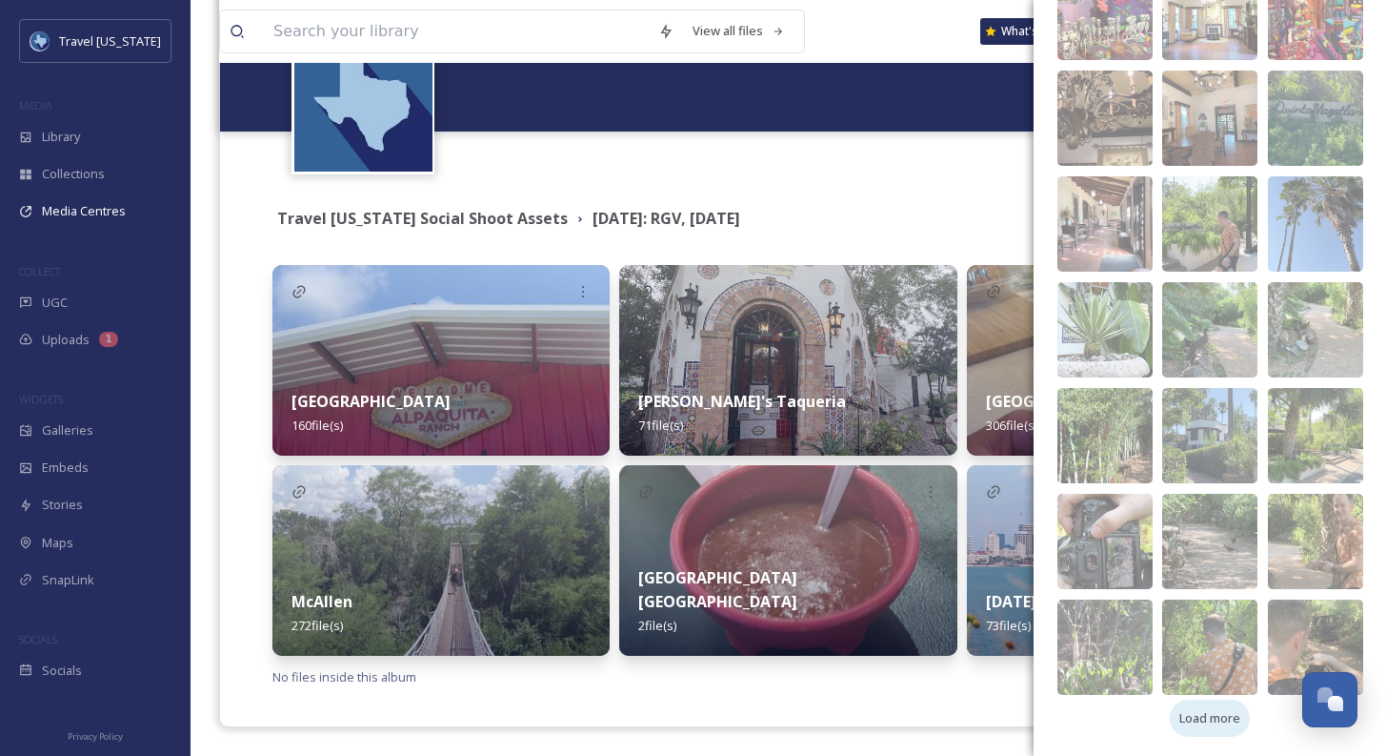
click at [1235, 721] on span "Load more" at bounding box center [1210, 718] width 61 height 18
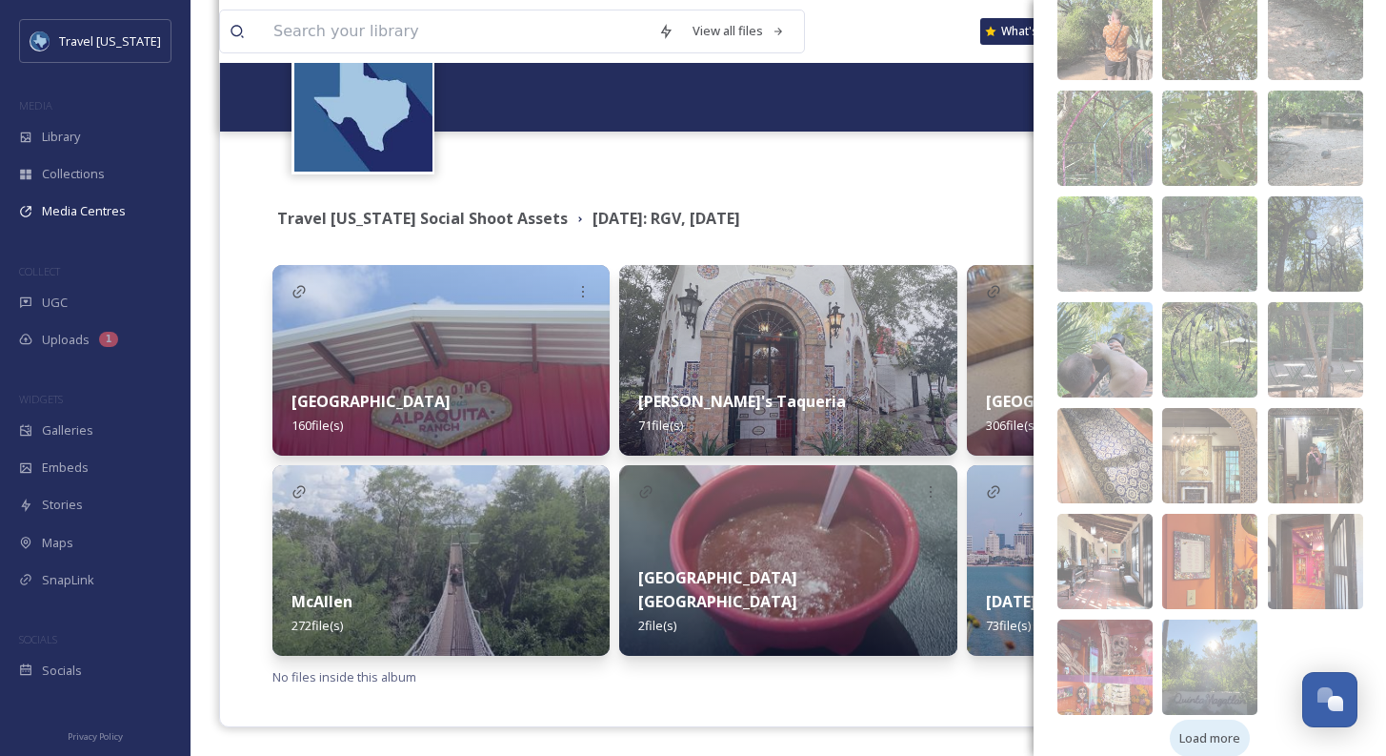
scroll to position [4874, 0]
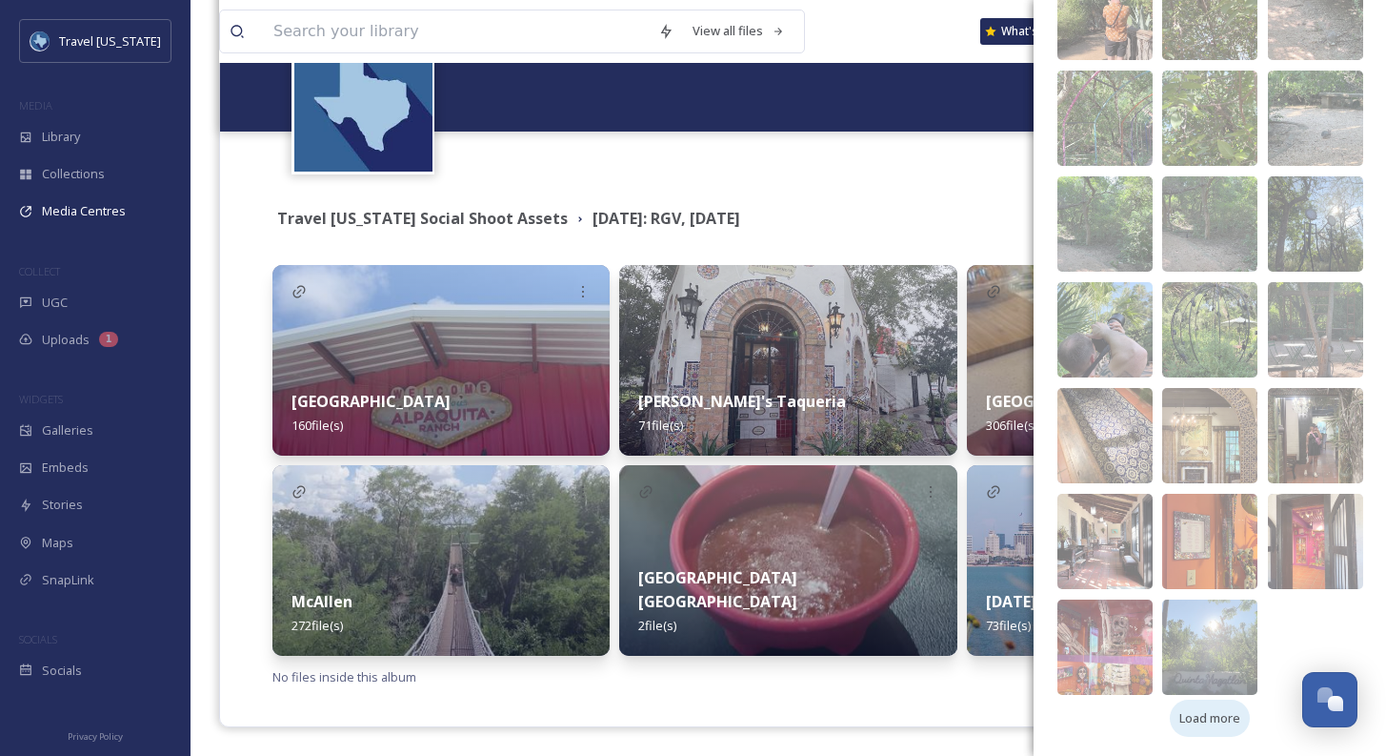
click at [1227, 717] on span "Load more" at bounding box center [1210, 718] width 61 height 18
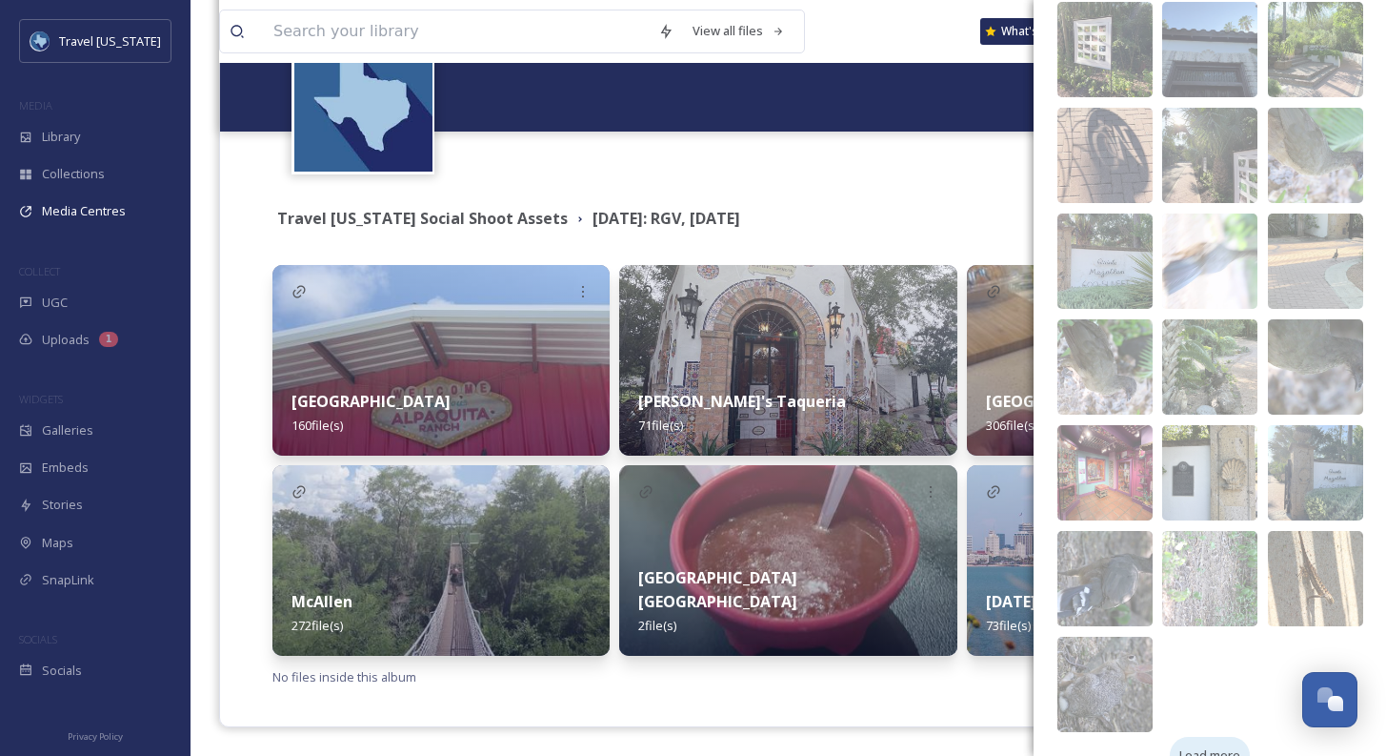
scroll to position [5615, 0]
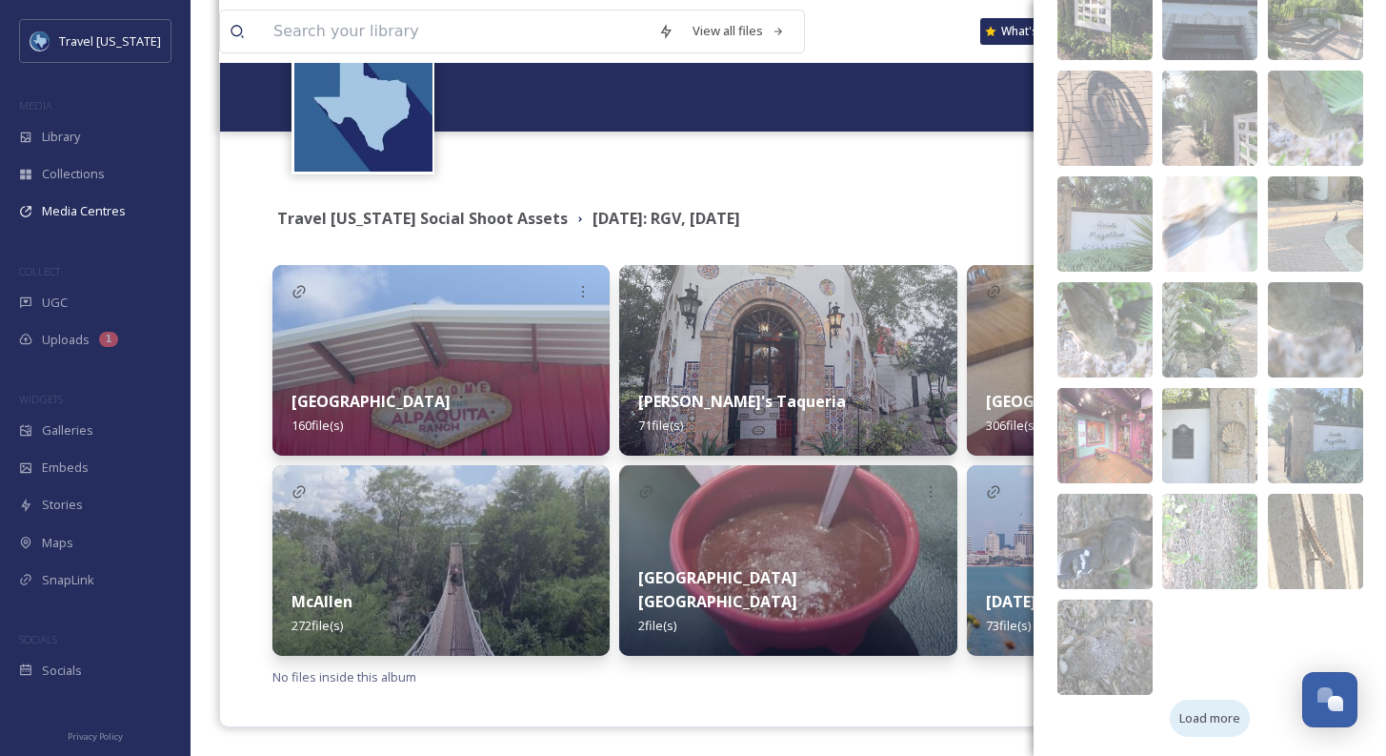
click at [1199, 719] on span "Load more" at bounding box center [1210, 718] width 61 height 18
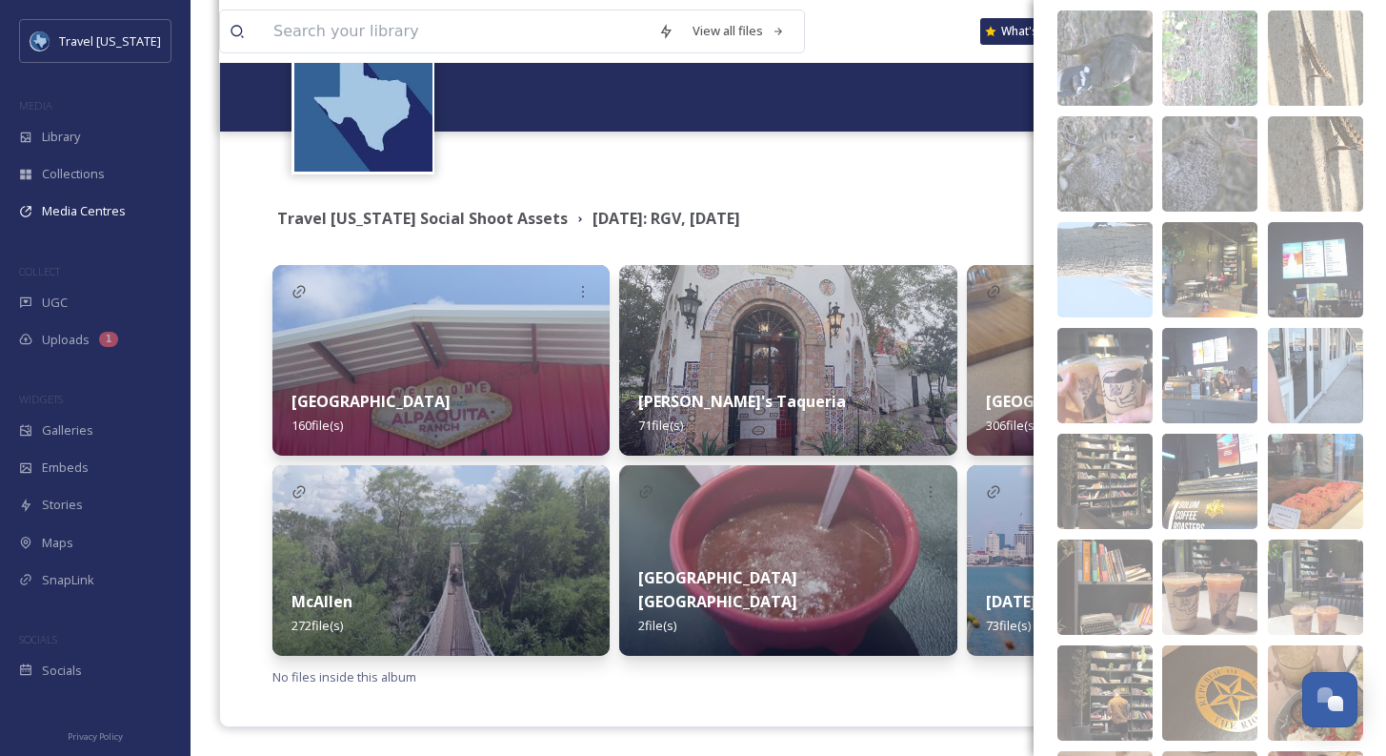
scroll to position [6249, 0]
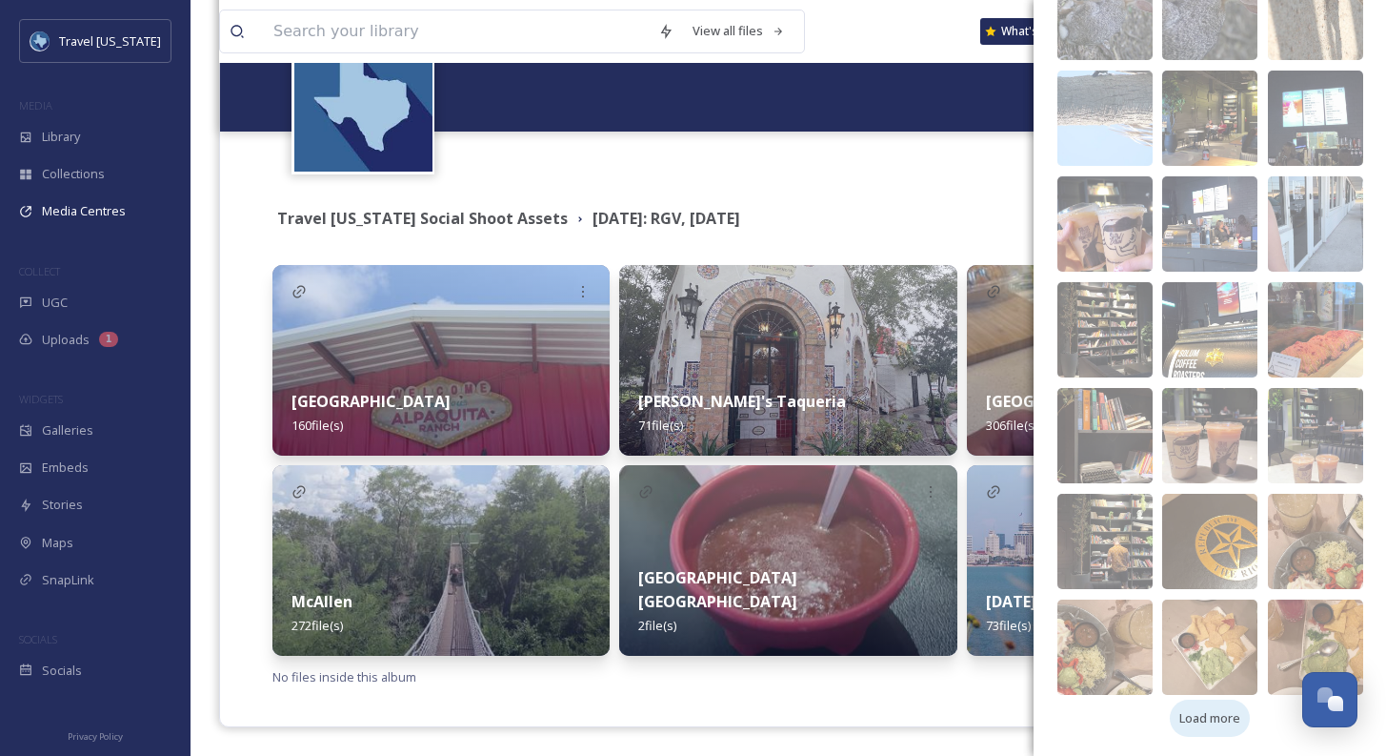
click at [1215, 716] on span "Load more" at bounding box center [1210, 718] width 61 height 18
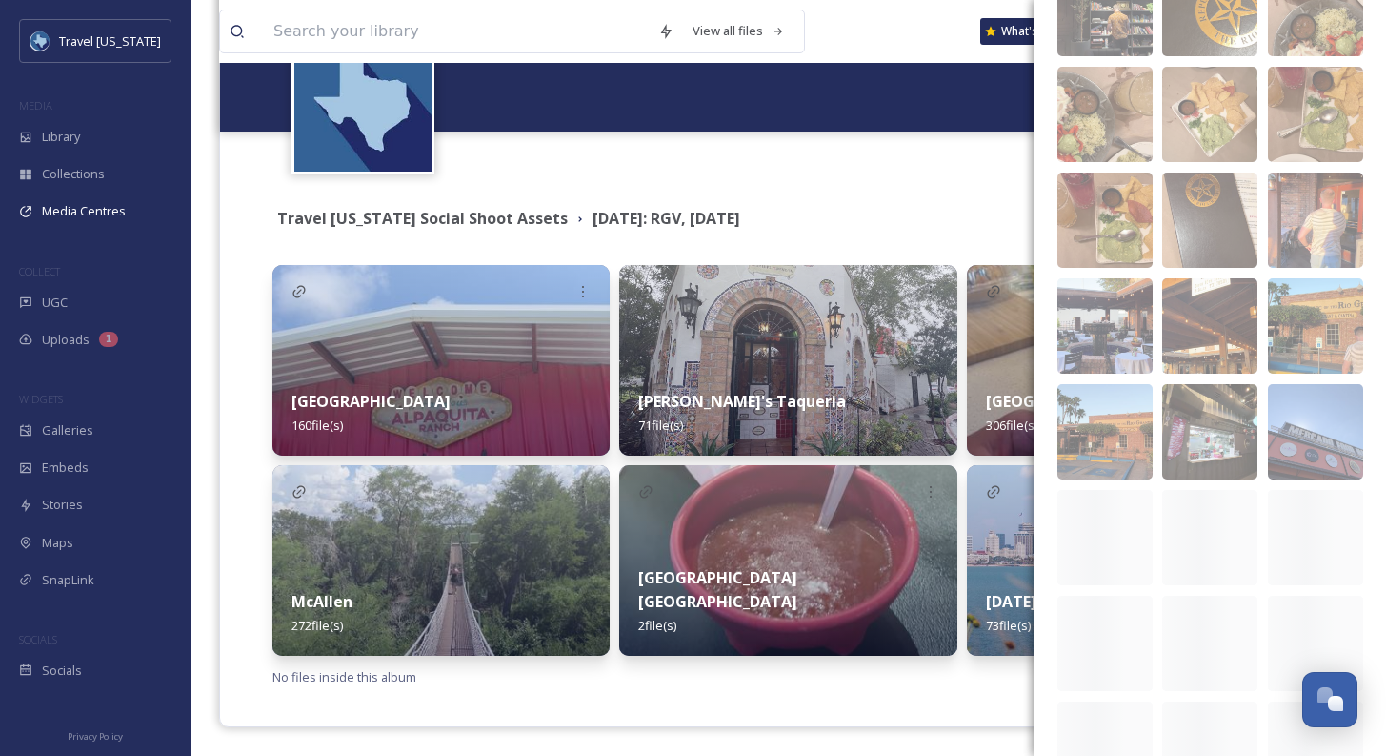
scroll to position [6989, 0]
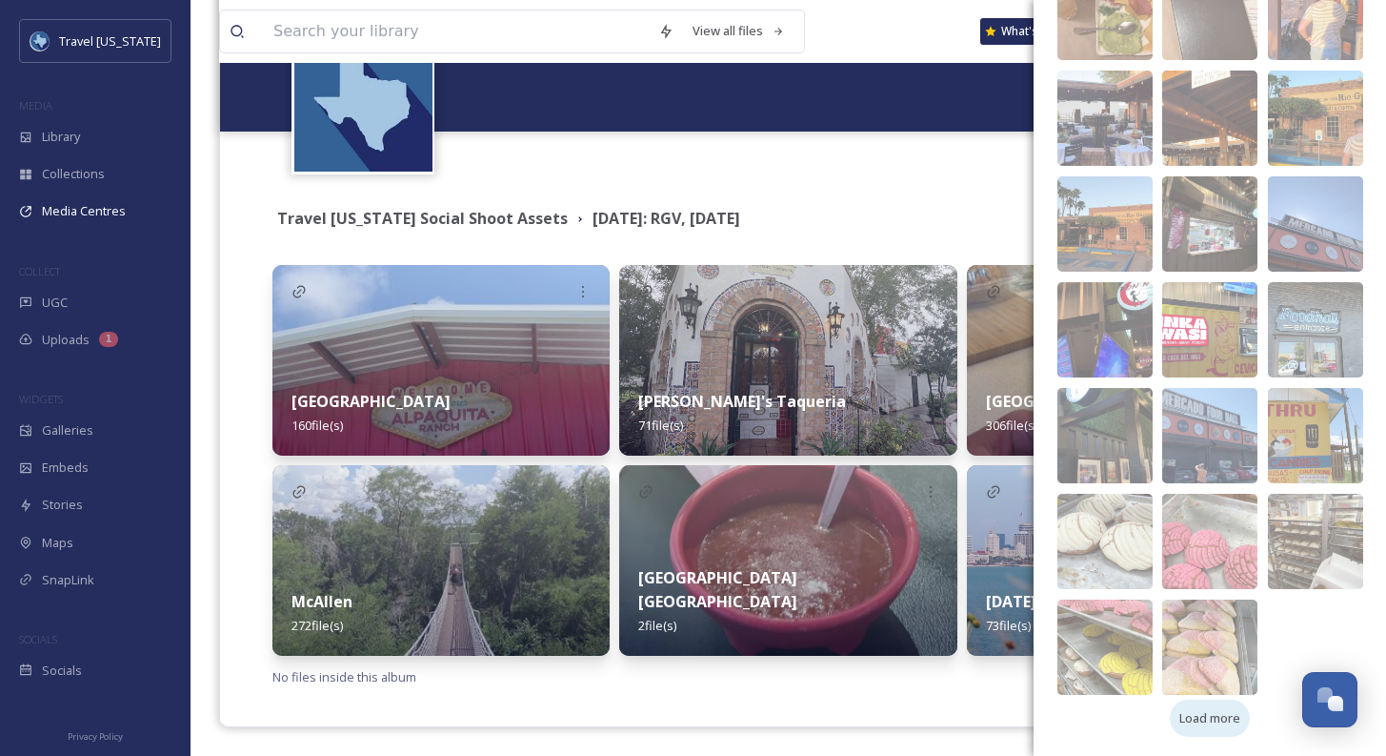
click at [1190, 716] on span "Load more" at bounding box center [1210, 718] width 61 height 18
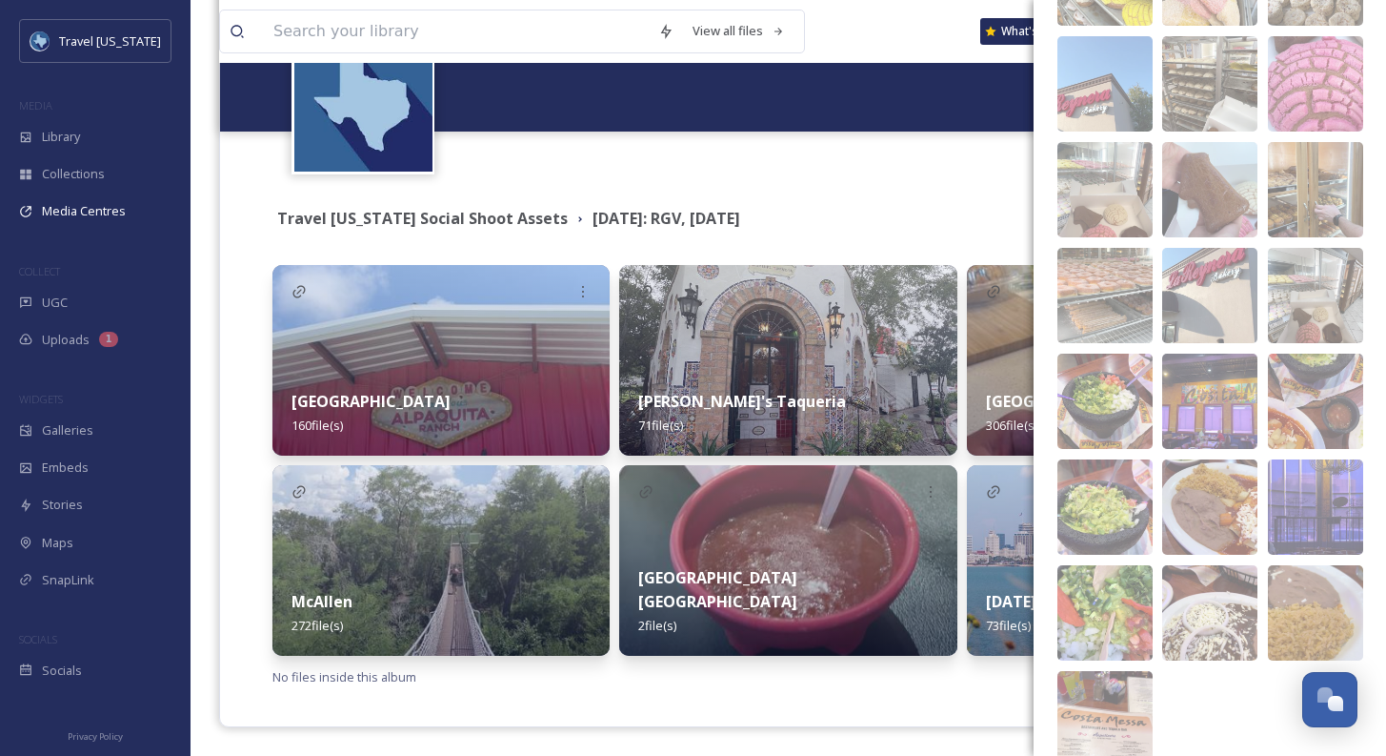
scroll to position [7730, 0]
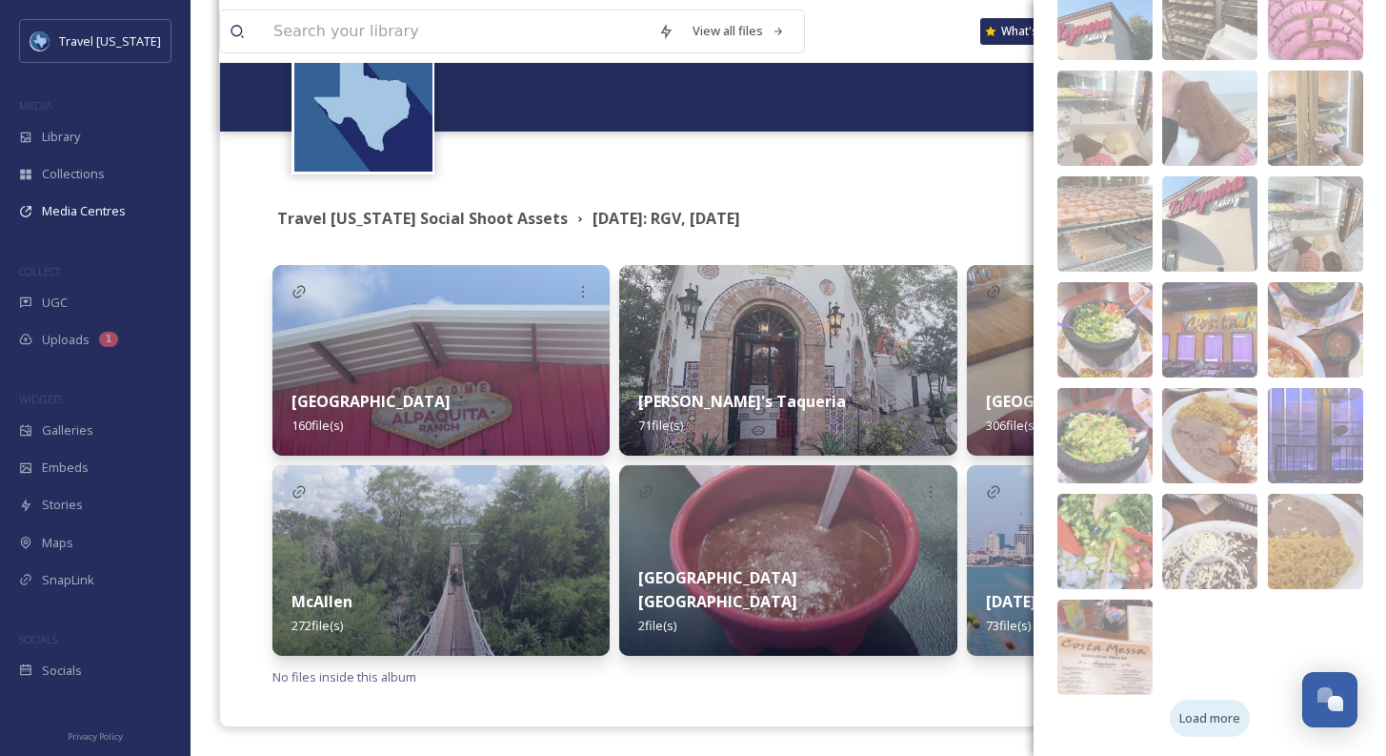
click at [1190, 711] on span "Load more" at bounding box center [1210, 718] width 61 height 18
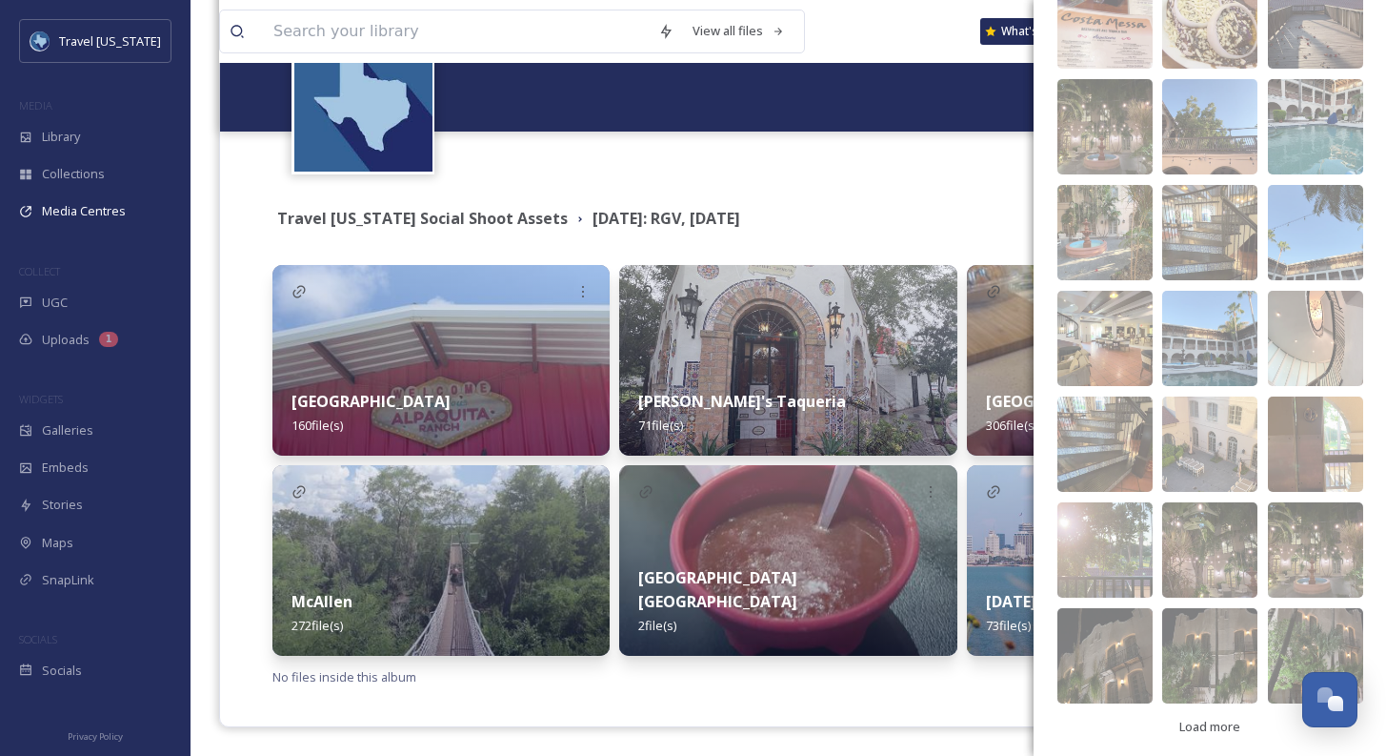
scroll to position [8364, 0]
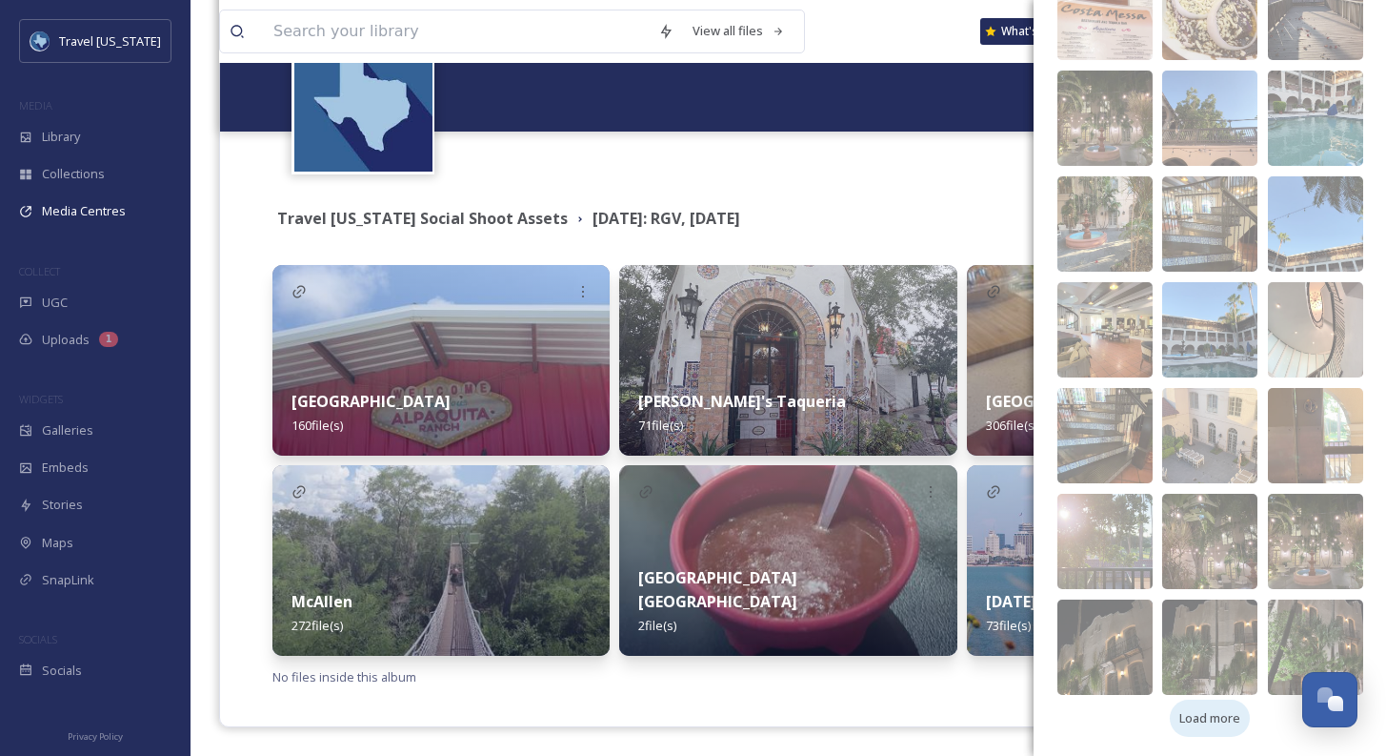
click at [1201, 712] on span "Load more" at bounding box center [1210, 718] width 61 height 18
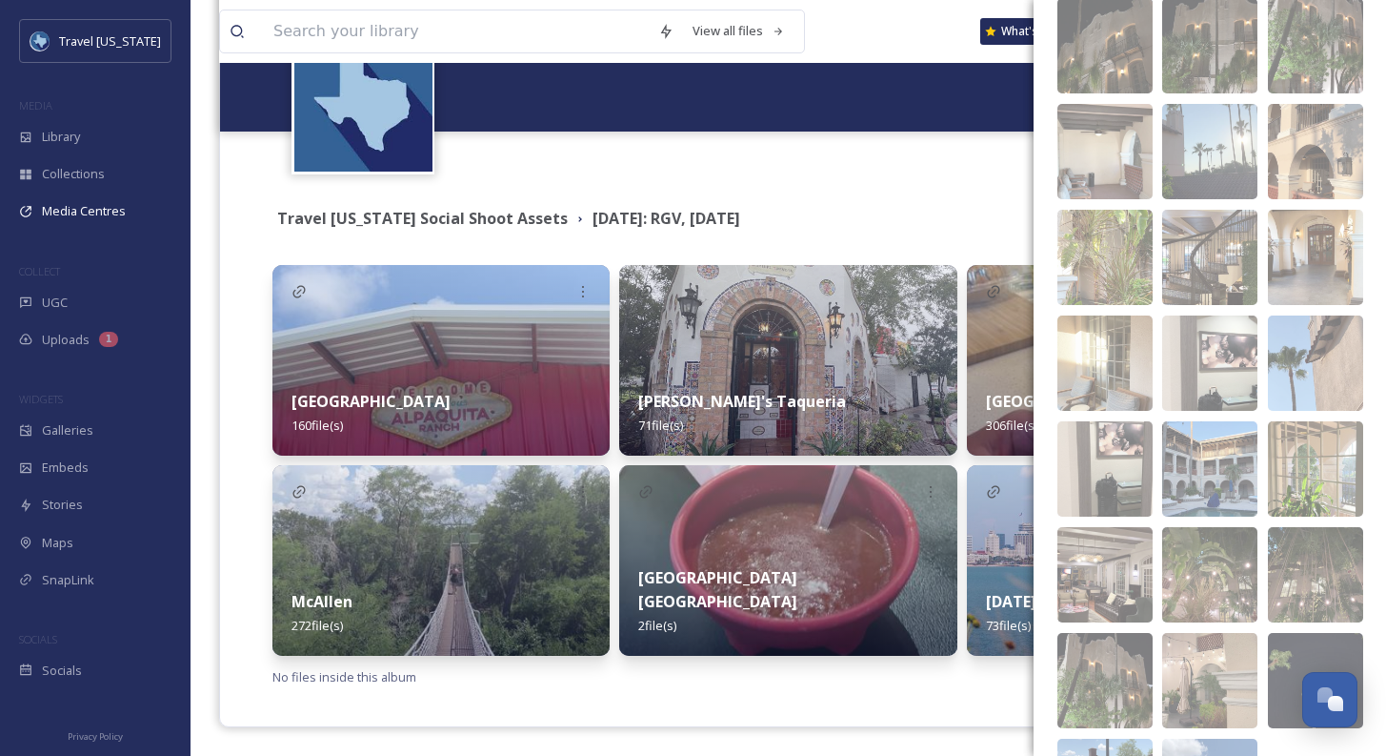
scroll to position [9105, 0]
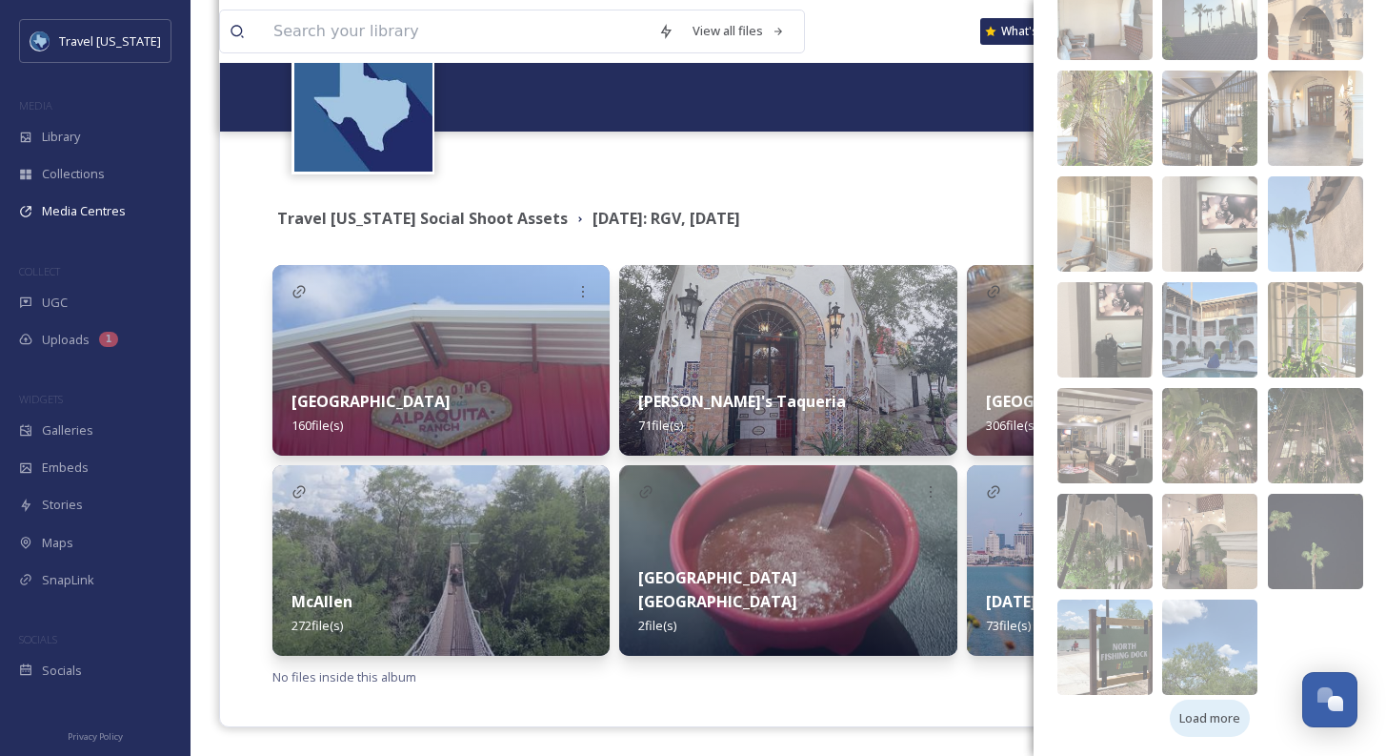
click at [1189, 722] on span "Load more" at bounding box center [1210, 718] width 61 height 18
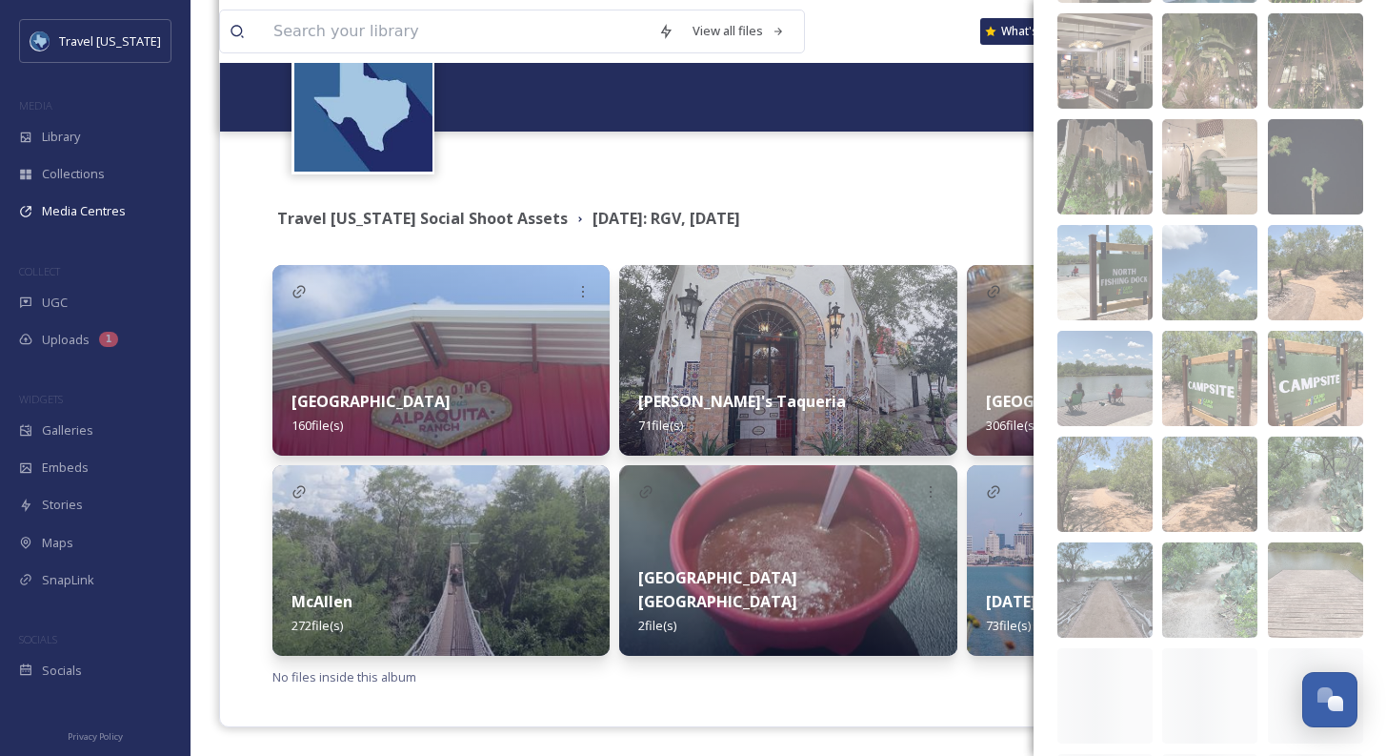
scroll to position [9845, 0]
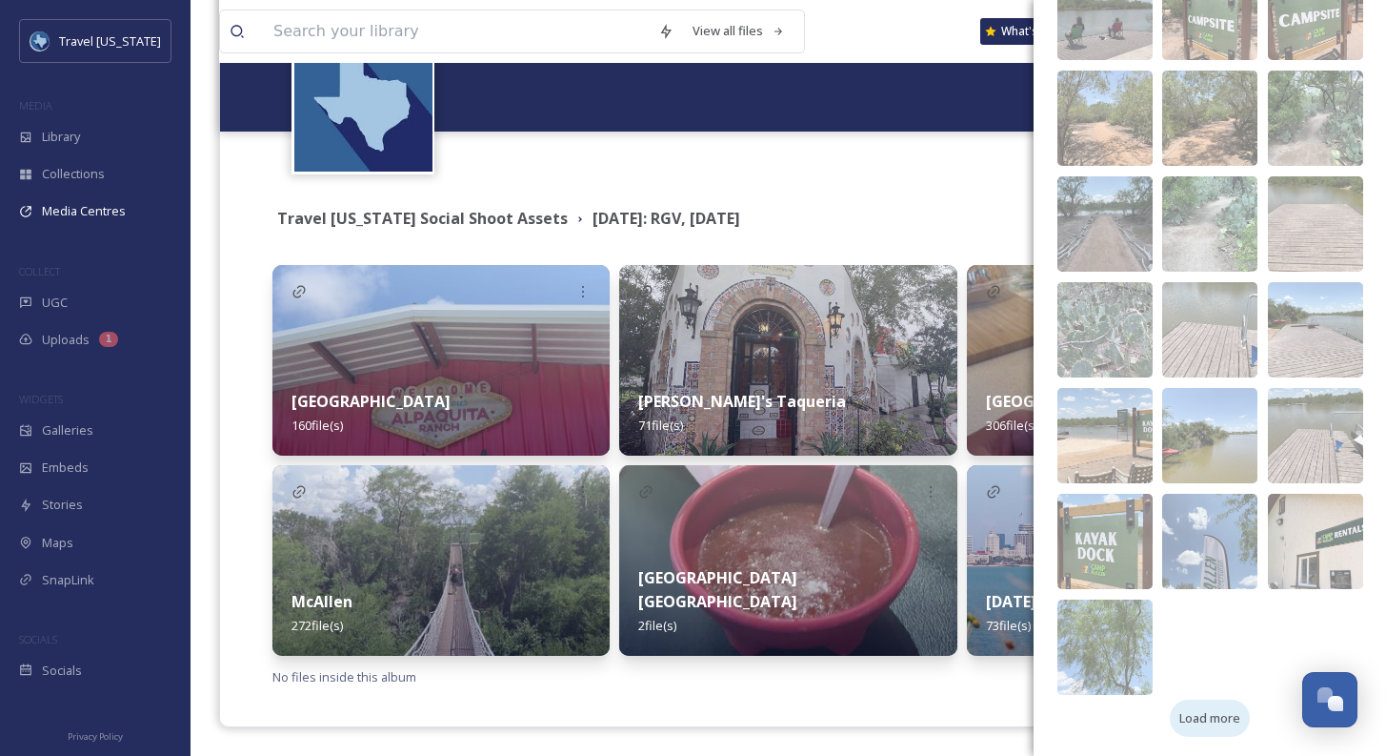
click at [1188, 716] on span "Load more" at bounding box center [1210, 718] width 61 height 18
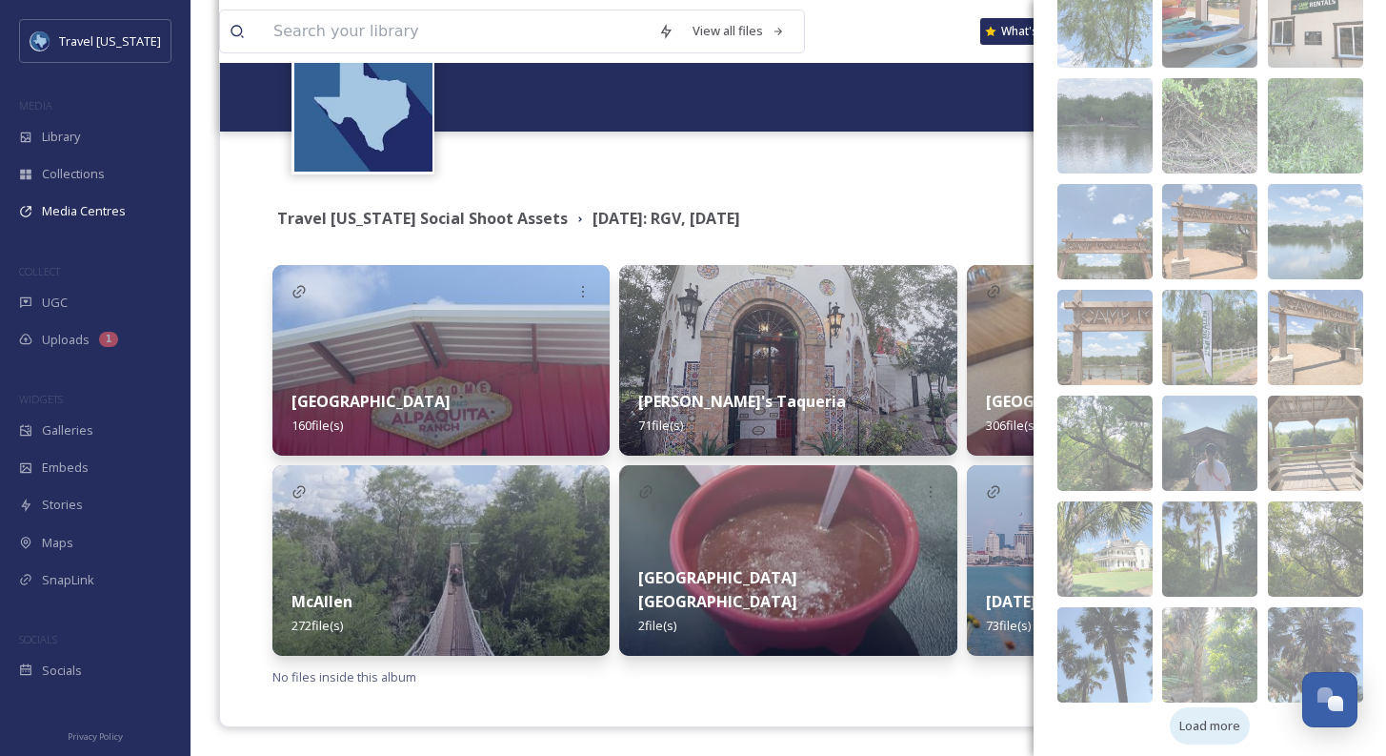
scroll to position [10479, 0]
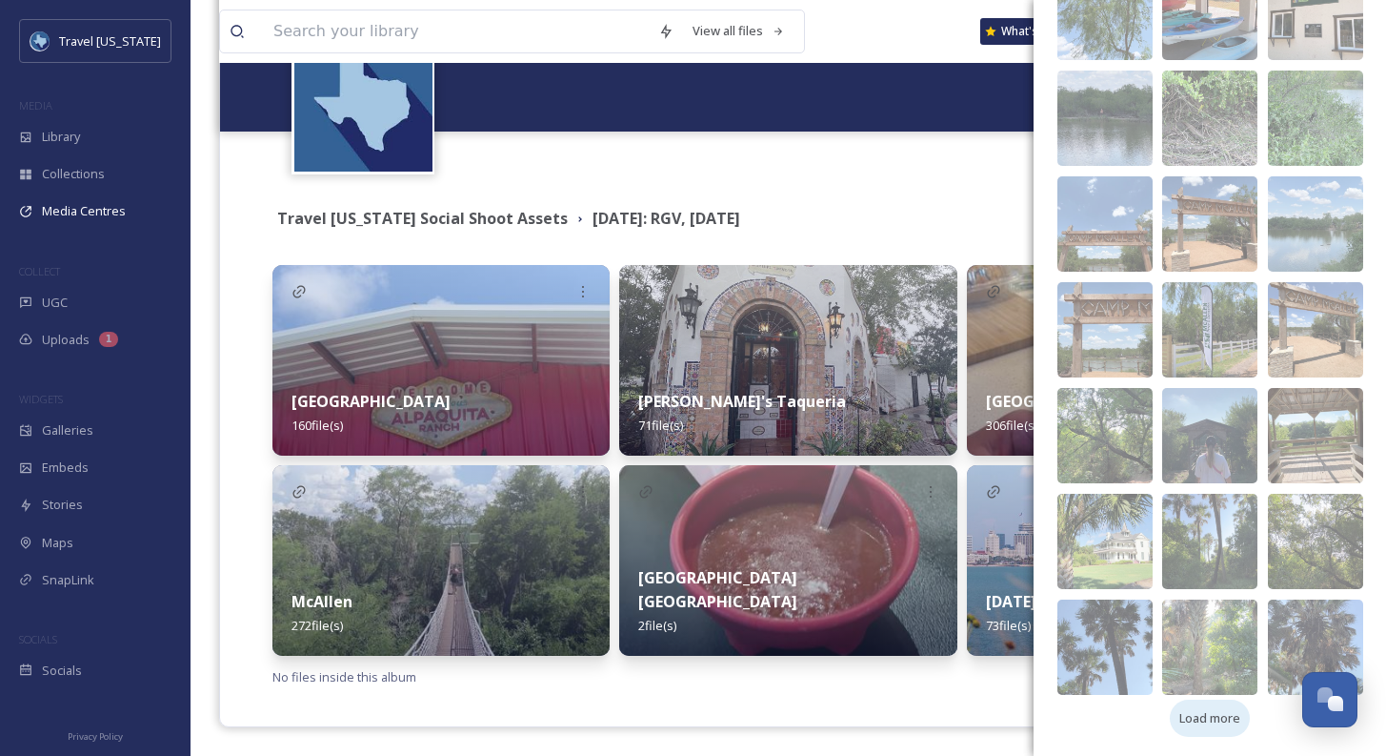
click at [1230, 720] on span "Load more" at bounding box center [1210, 718] width 61 height 18
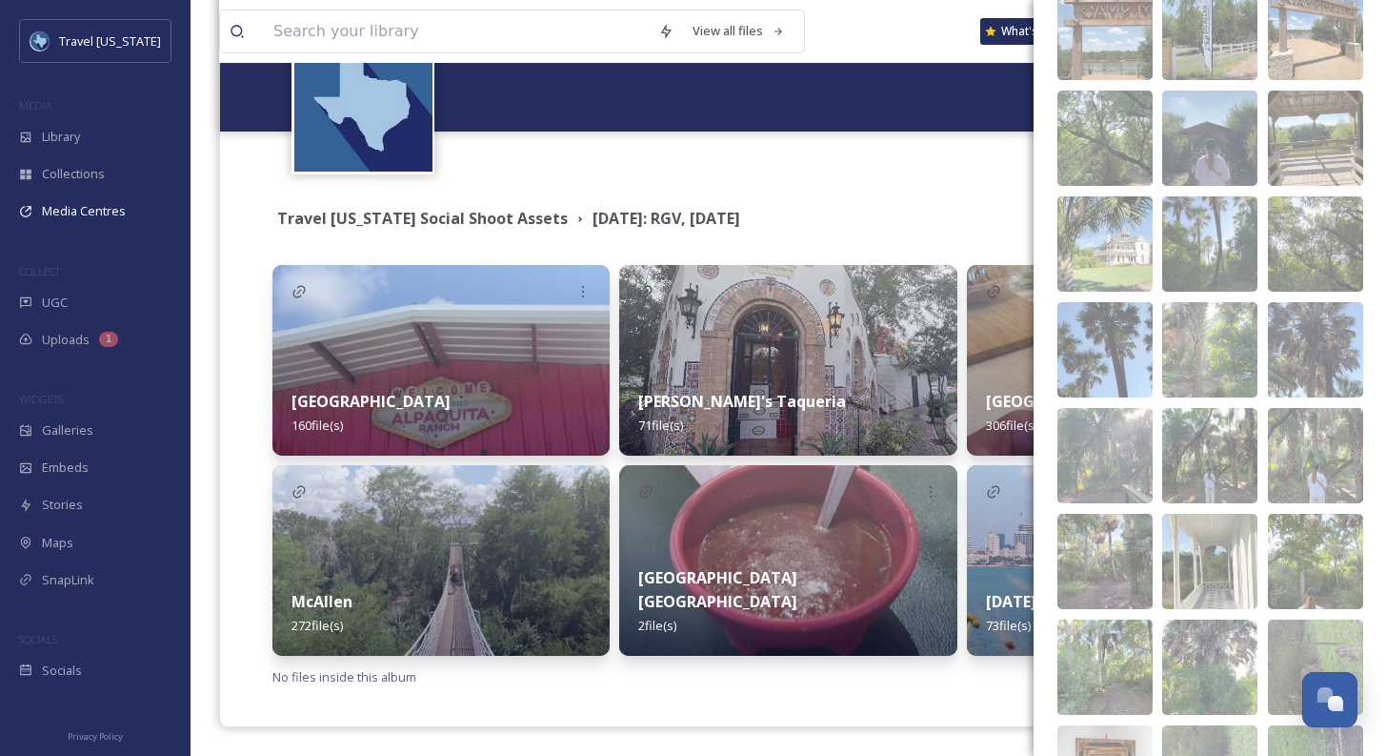
scroll to position [10775, 0]
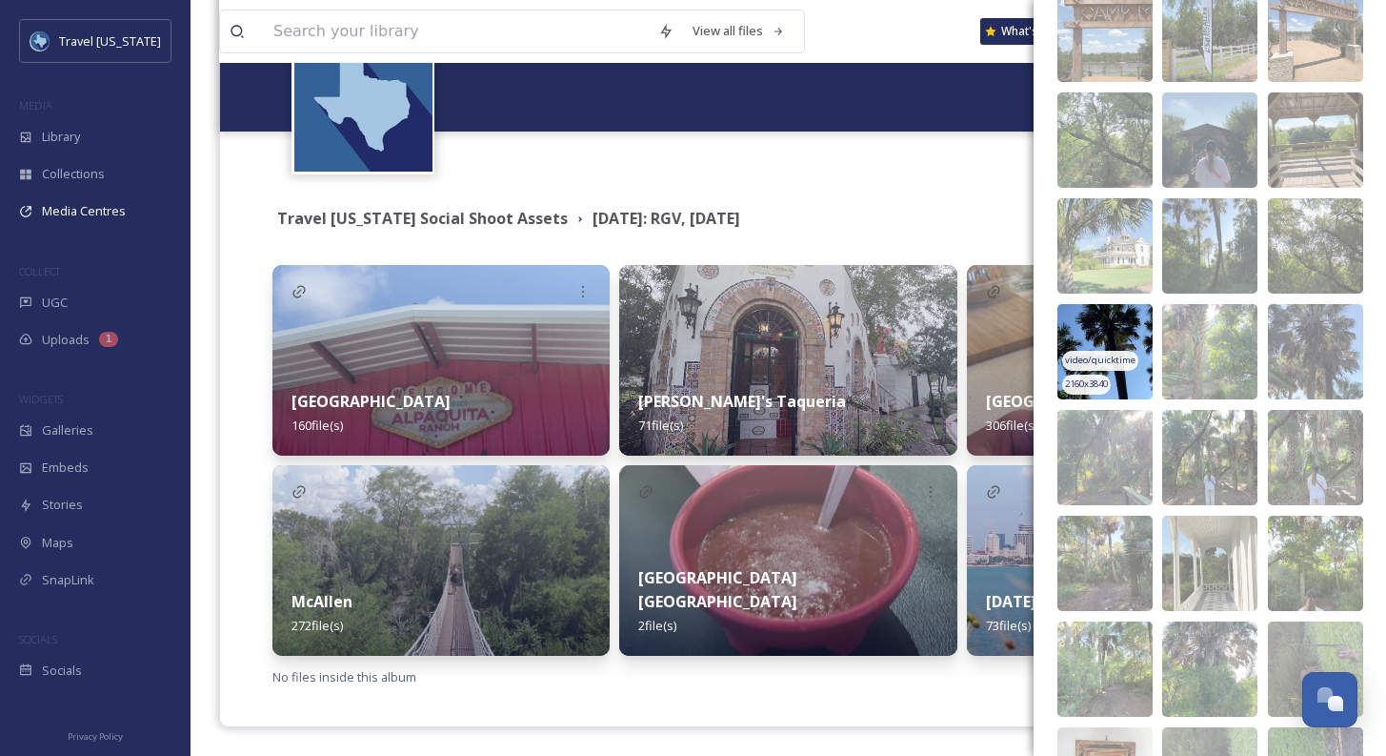
click at [1118, 338] on img at bounding box center [1105, 351] width 95 height 95
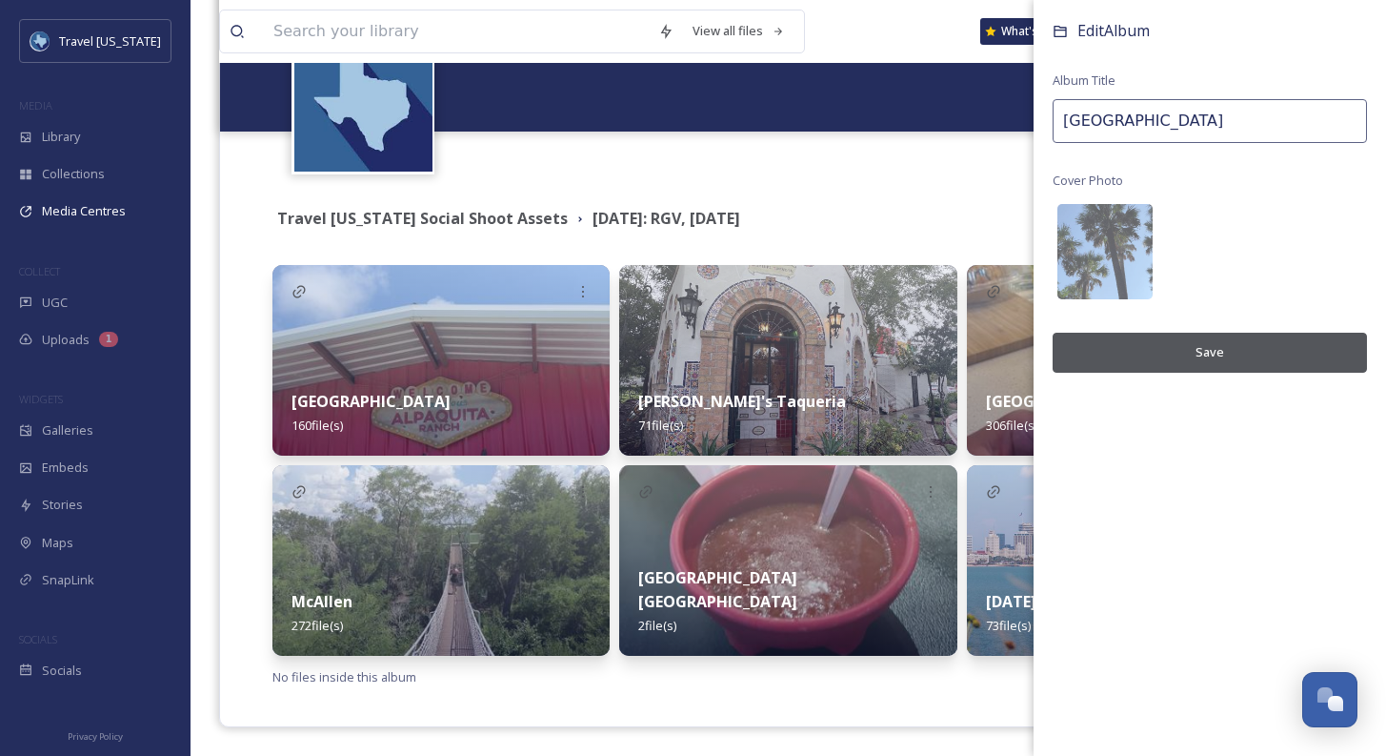
click at [1176, 353] on button "Save" at bounding box center [1210, 352] width 314 height 39
